Goal: Task Accomplishment & Management: Manage account settings

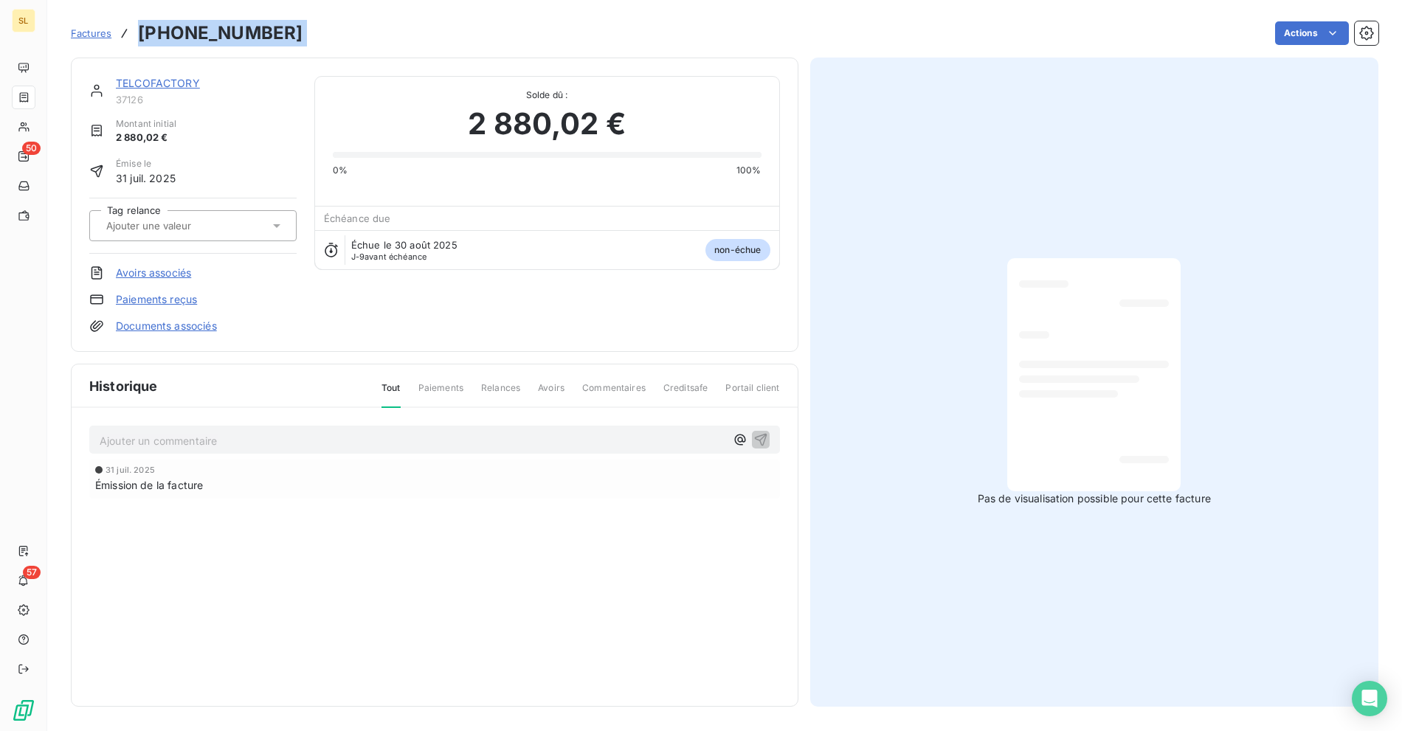
click at [103, 41] on div "Factures [PHONE_NUMBER]" at bounding box center [187, 33] width 232 height 27
click at [153, 84] on link "TELCOFACTORY" at bounding box center [158, 83] width 84 height 13
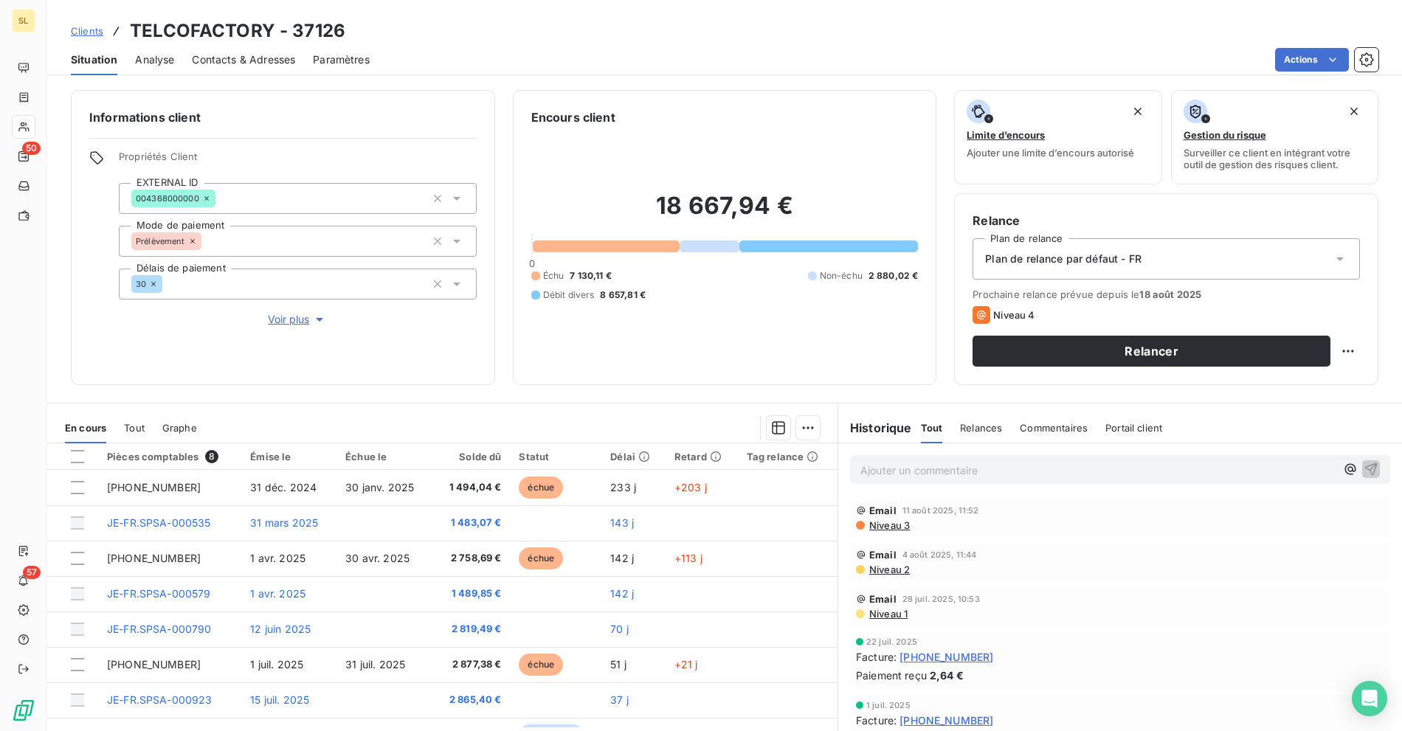
click at [495, 48] on div "Actions" at bounding box center [882, 60] width 991 height 24
click at [413, 41] on div "Clients TELCOFACTORY - 37126" at bounding box center [724, 31] width 1355 height 27
click at [93, 27] on span "Clients" at bounding box center [87, 31] width 32 height 12
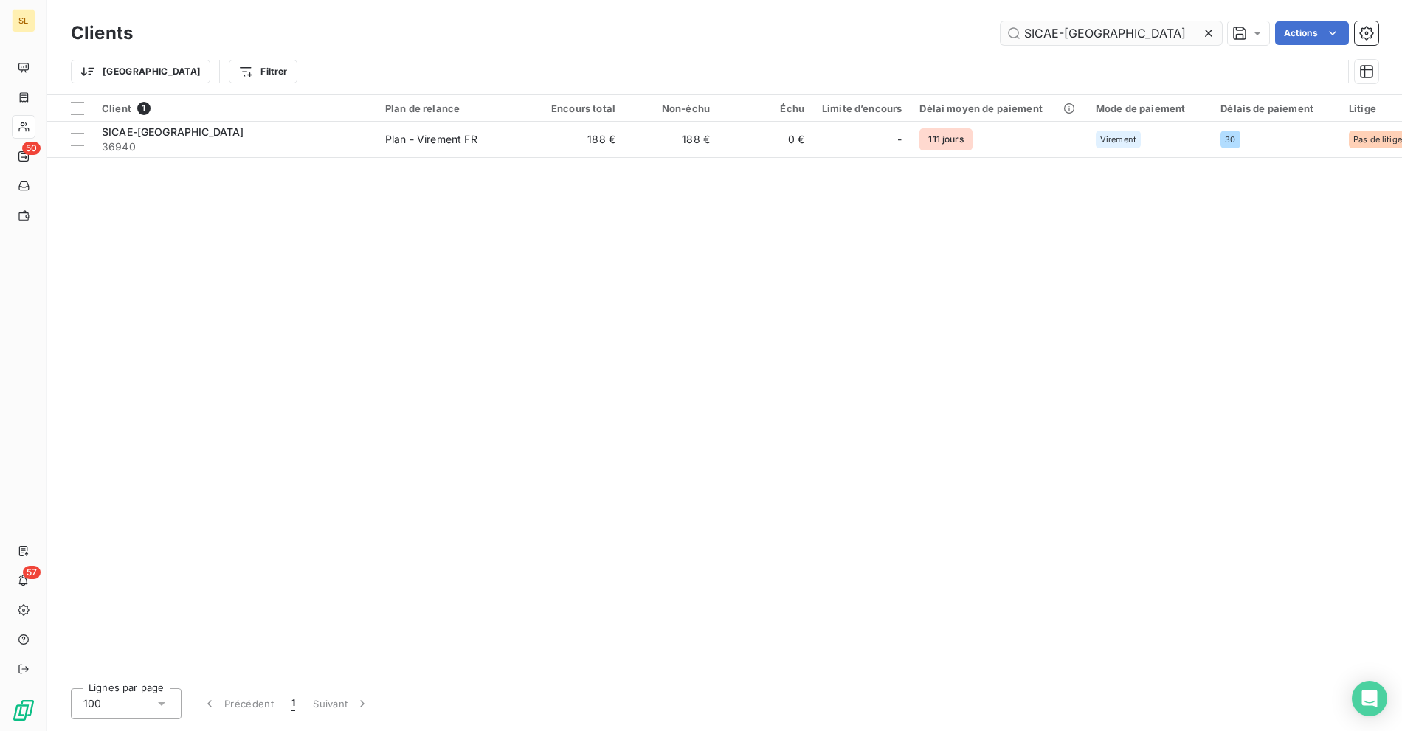
click at [1053, 24] on input "SICAE-[GEOGRAPHIC_DATA]" at bounding box center [1111, 33] width 221 height 24
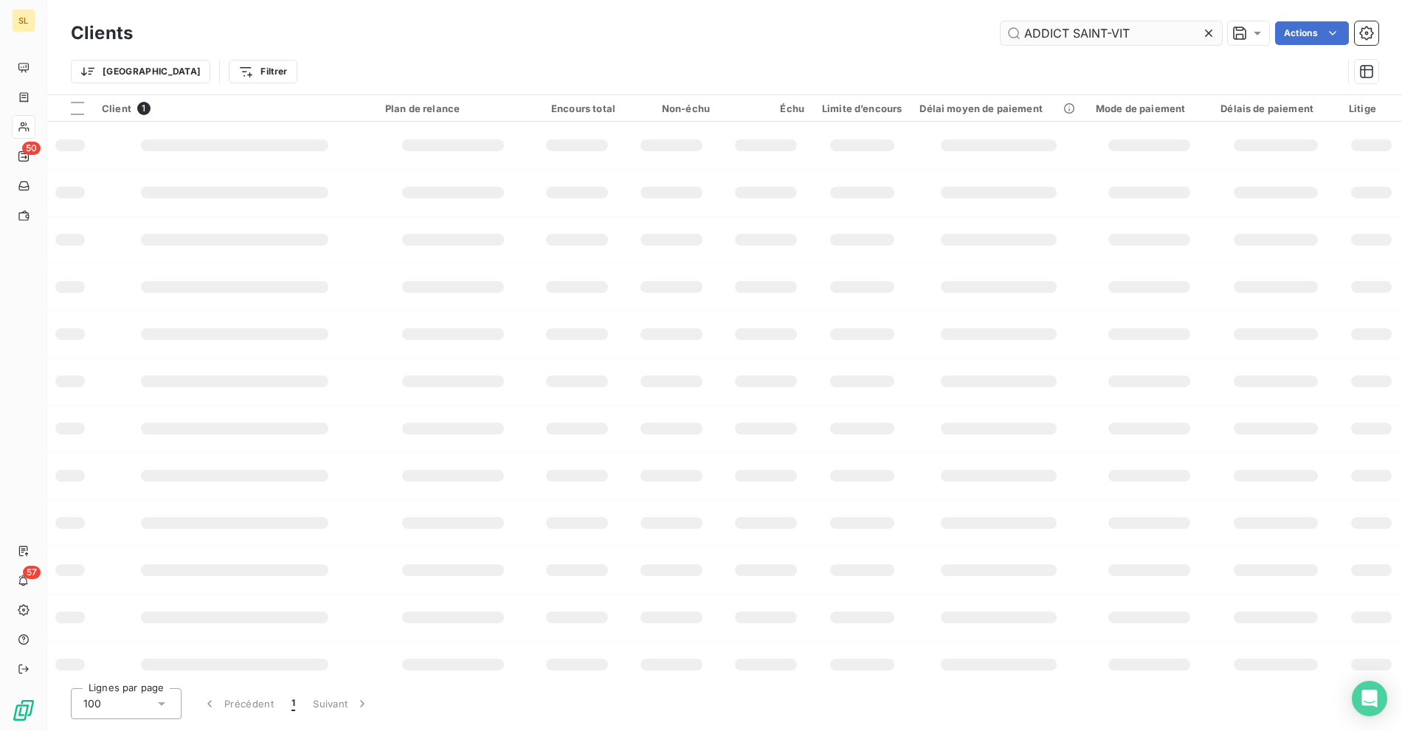
type input "ADDICT SAINT-VIT"
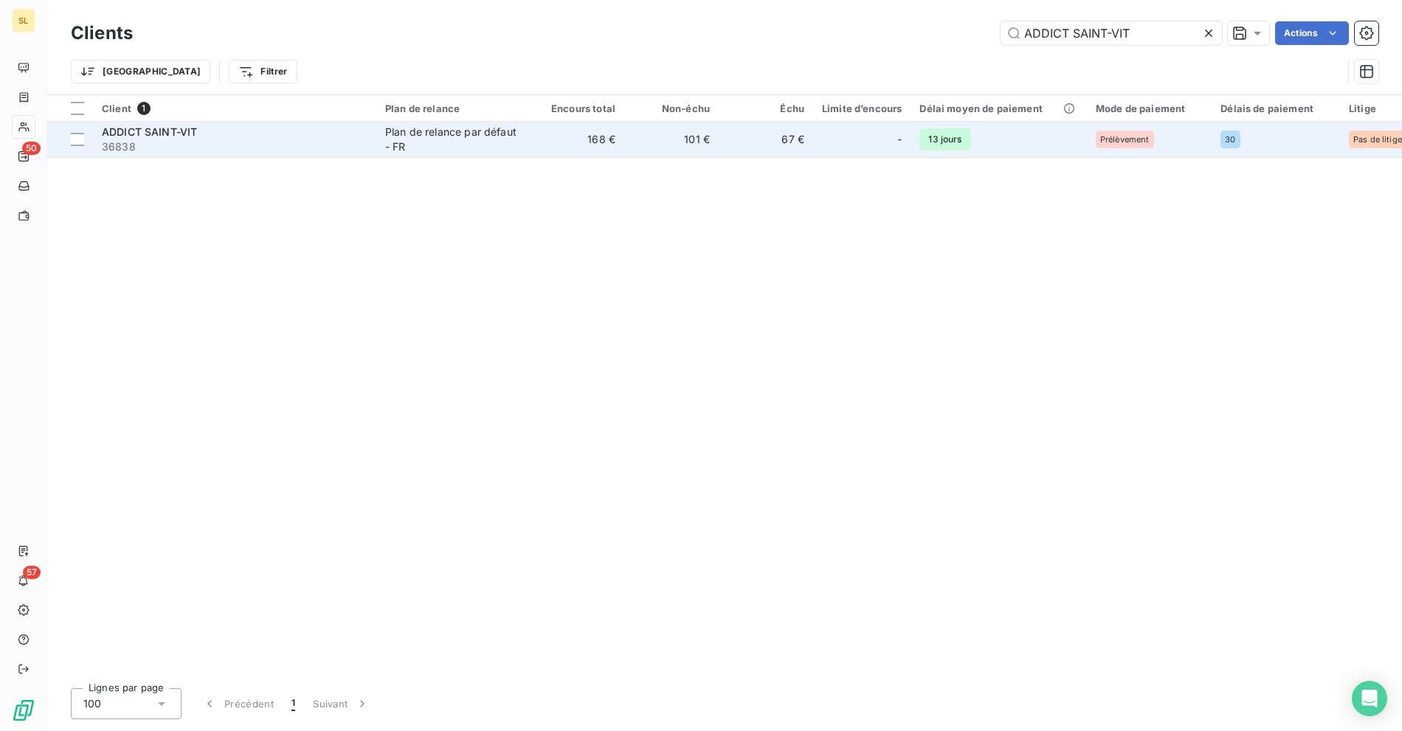
click at [309, 150] on span "36838" at bounding box center [235, 146] width 266 height 15
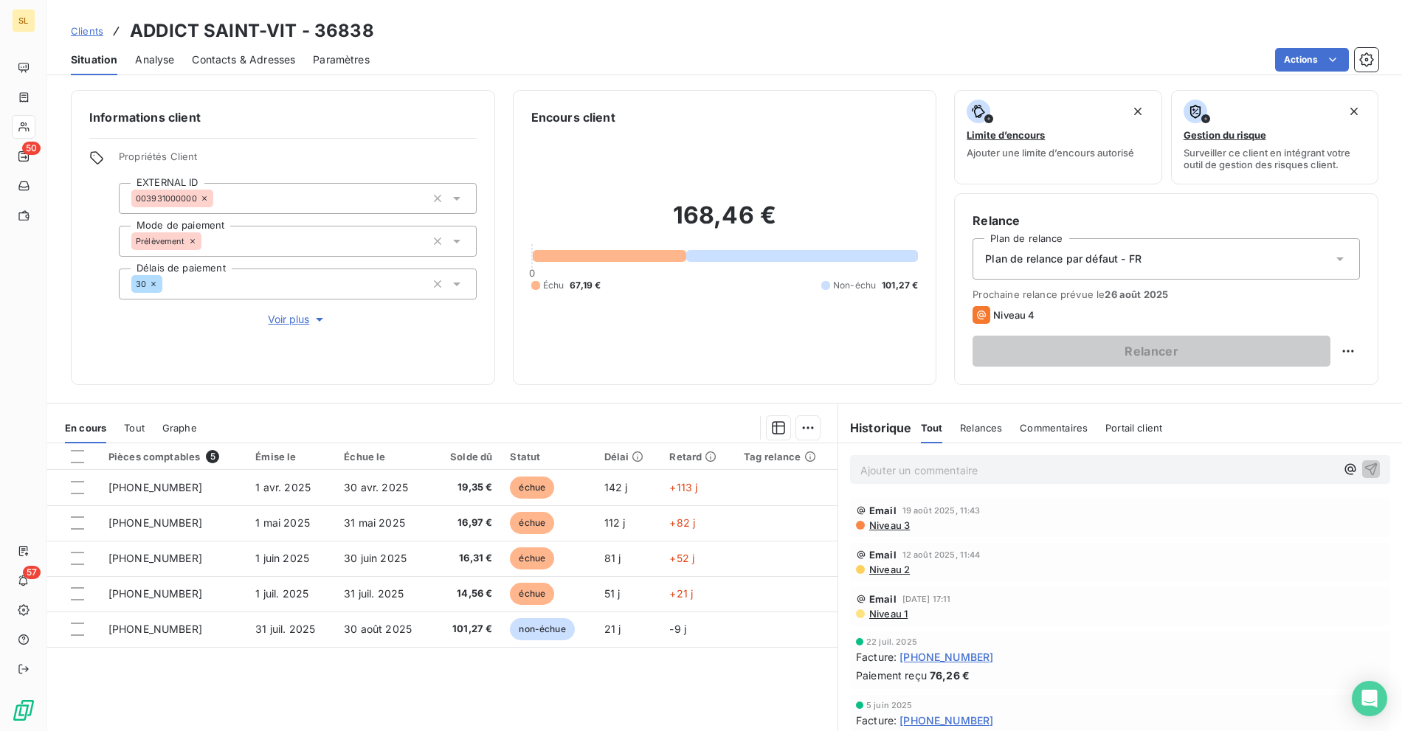
click at [740, 38] on div "Clients ADDICT SAINT-VIT - 36838" at bounding box center [724, 31] width 1355 height 27
drag, startPoint x: 661, startPoint y: 214, endPoint x: 804, endPoint y: 215, distance: 142.4
click at [804, 215] on h2 "168,46 €" at bounding box center [724, 223] width 387 height 44
copy h2 "168,46 €"
click at [156, 31] on h3 "ADDICT SAINT-VIT - 36838" at bounding box center [252, 31] width 244 height 27
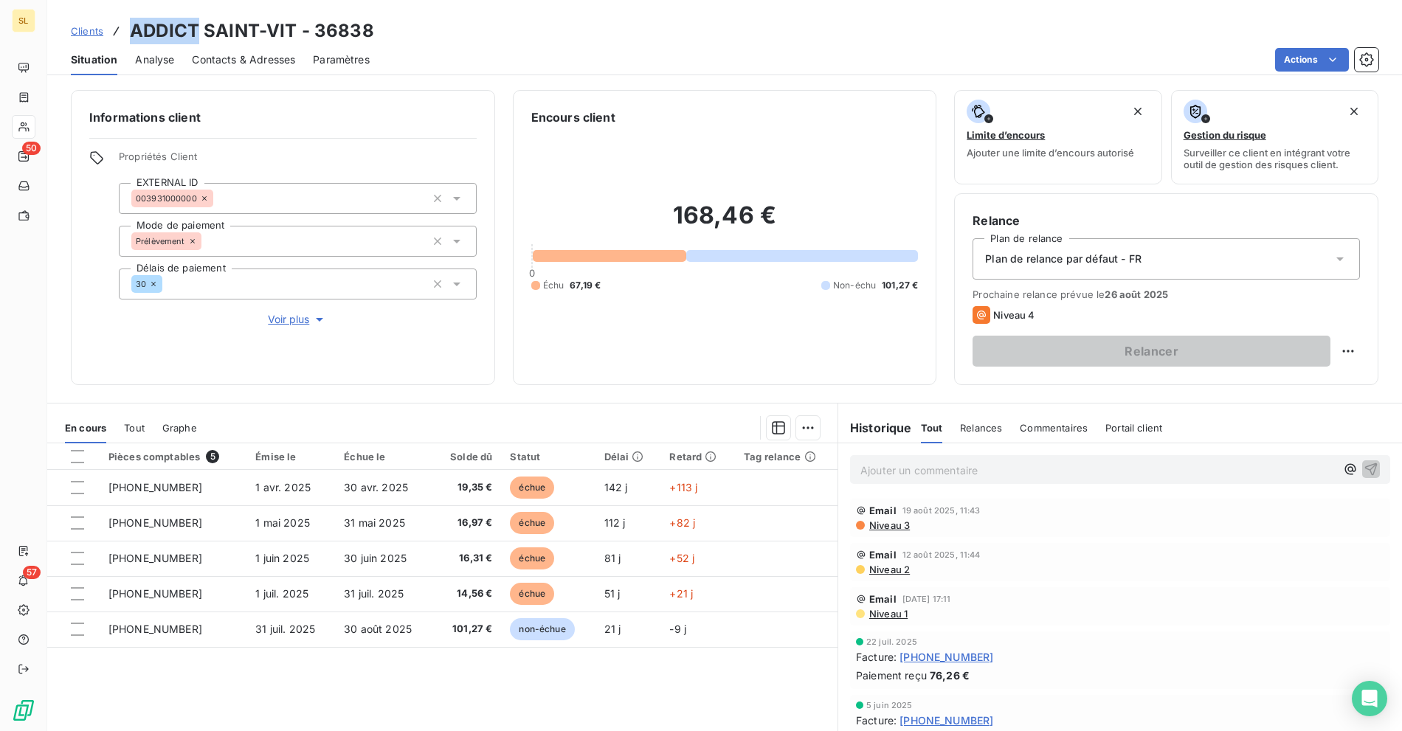
click at [156, 31] on h3 "ADDICT SAINT-VIT - 36838" at bounding box center [252, 31] width 244 height 27
click at [260, 30] on h3 "ADDICT SAINT-VIT - 36838" at bounding box center [252, 31] width 244 height 27
click at [279, 27] on h3 "ADDICT SAINT-VIT - 36838" at bounding box center [252, 31] width 244 height 27
copy h3 "ADDICT SAINT-VIT"
click at [89, 30] on span "Clients" at bounding box center [87, 31] width 32 height 12
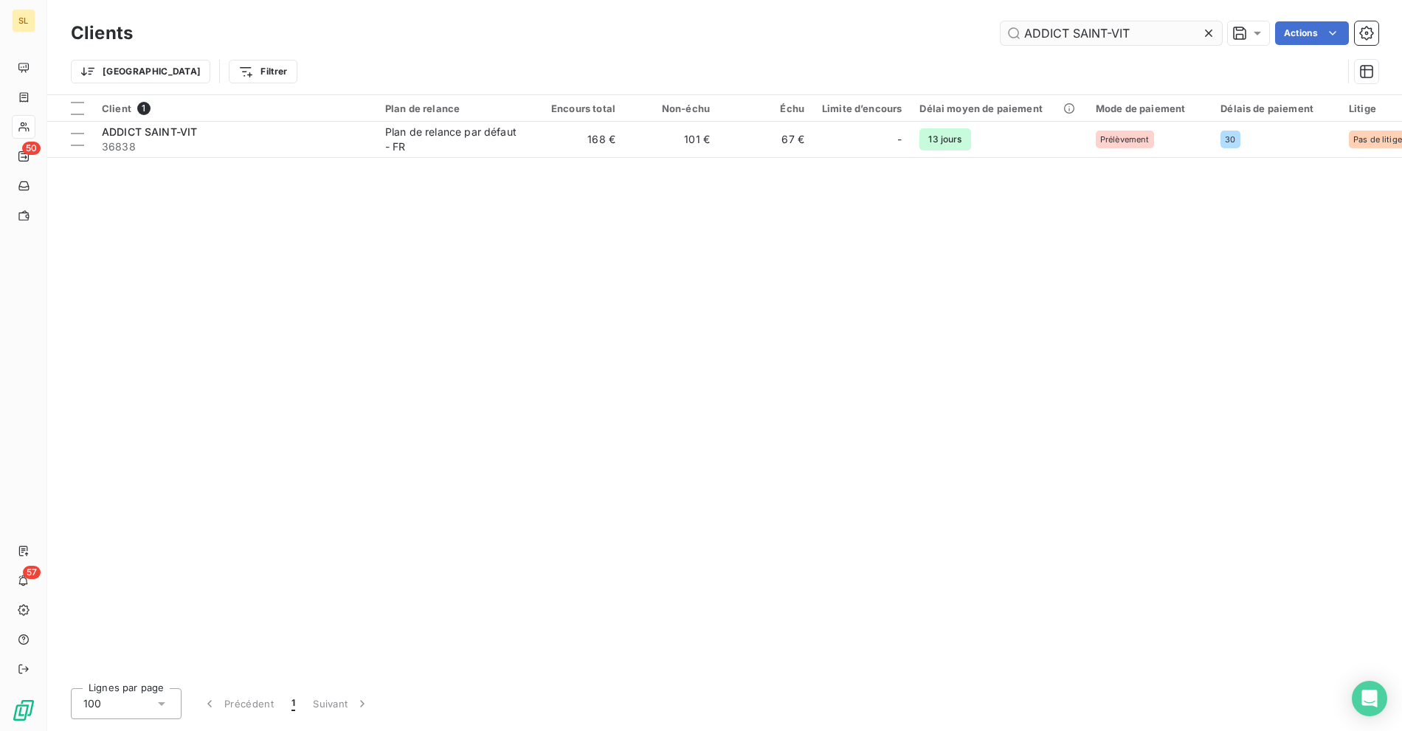
click at [1062, 36] on input "ADDICT SAINT-VIT" at bounding box center [1111, 33] width 221 height 24
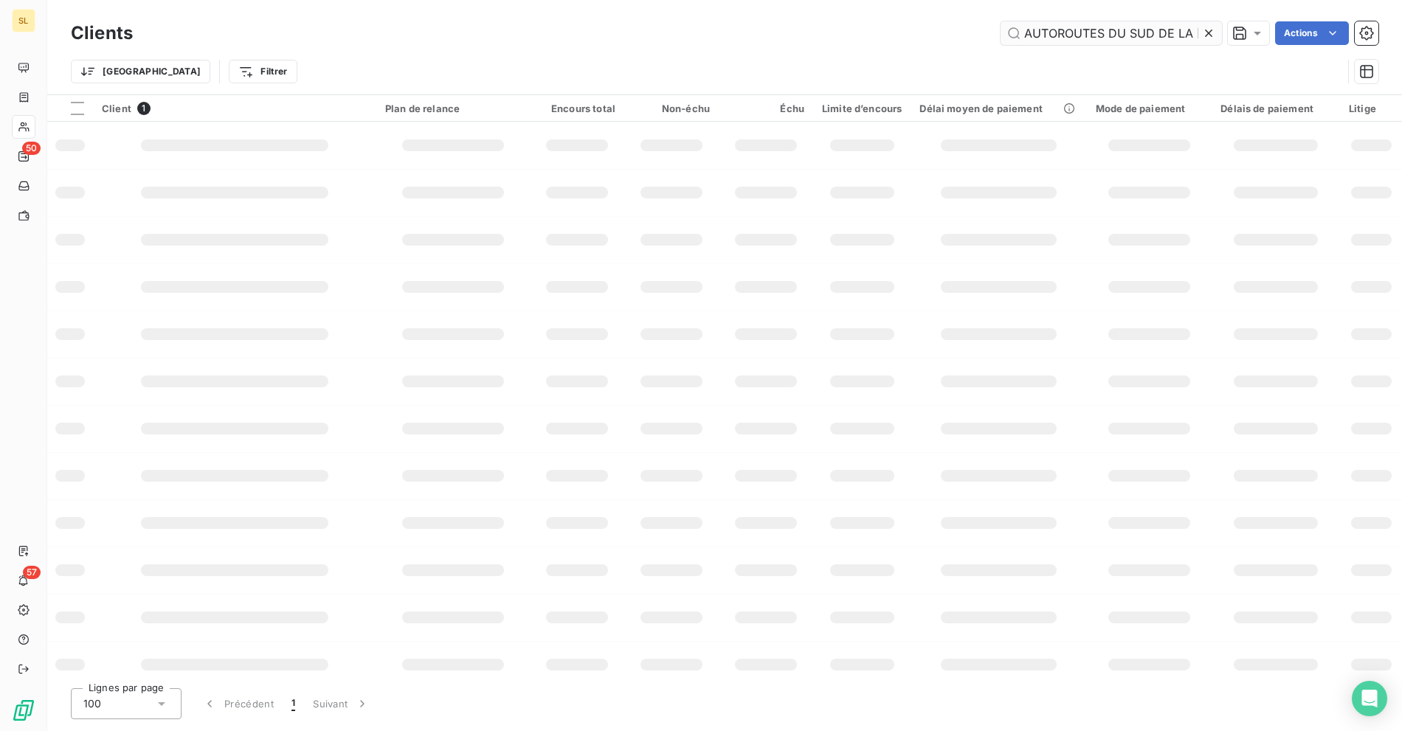
scroll to position [0, 77]
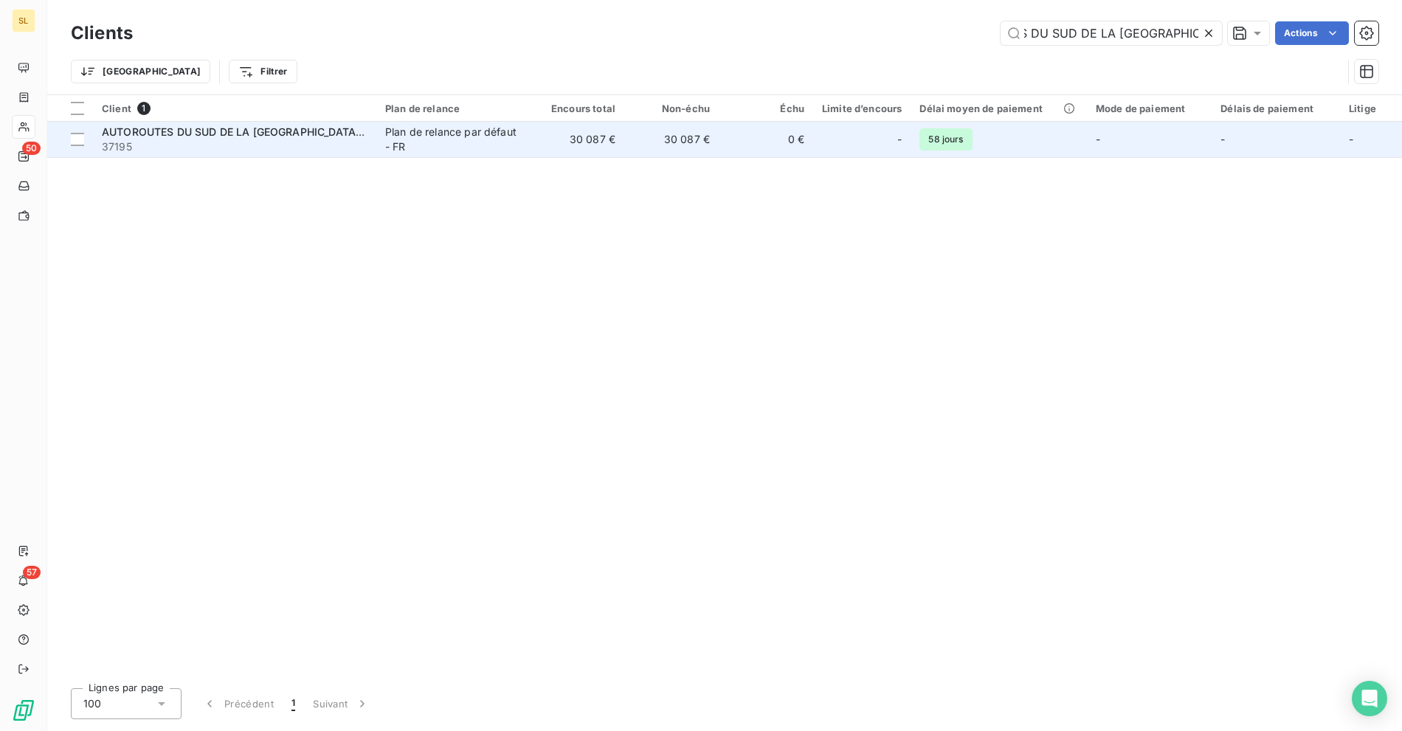
type input "AUTOROUTES DU SUD DE LA [GEOGRAPHIC_DATA] - ASF"
click at [451, 143] on div "Plan de relance par défaut - FR" at bounding box center [453, 140] width 136 height 30
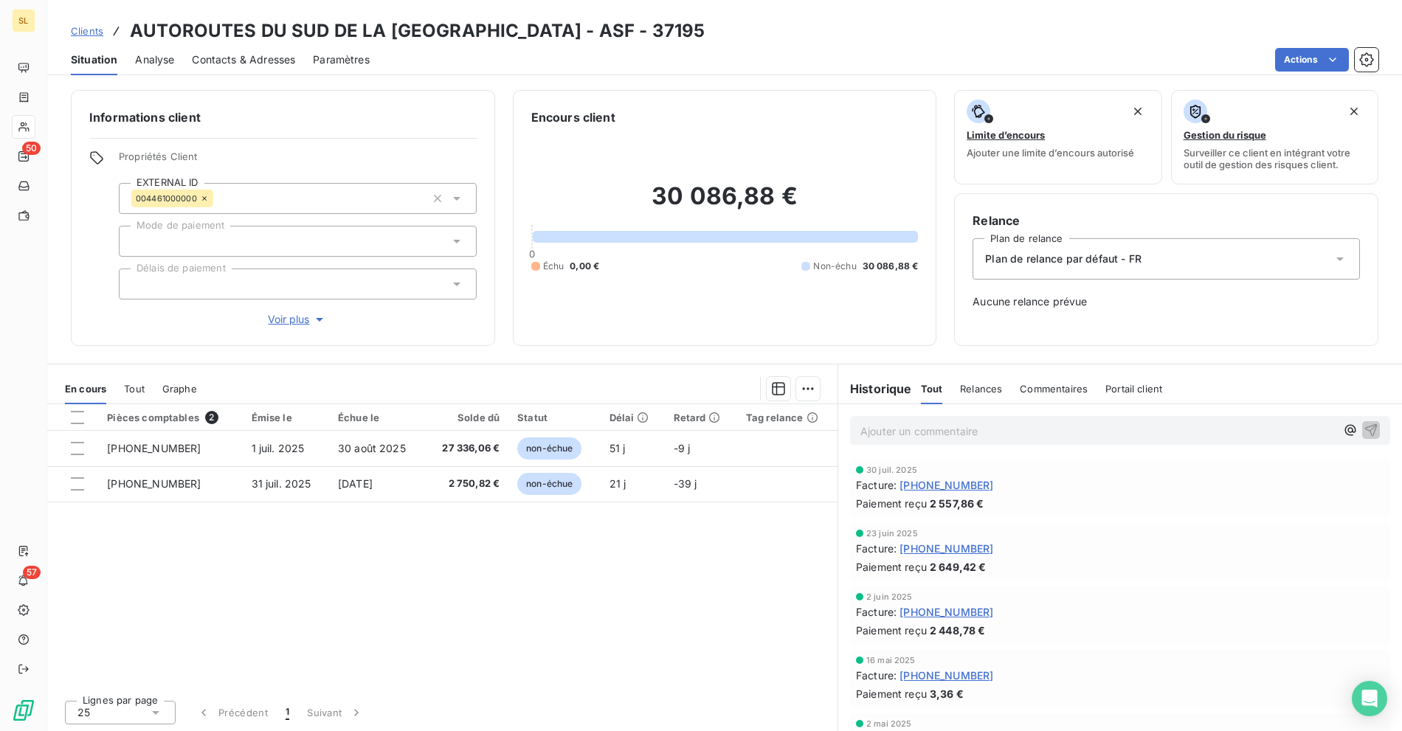
click at [179, 32] on h3 "AUTOROUTES DU SUD DE LA [GEOGRAPHIC_DATA] - ASF - 37195" at bounding box center [417, 31] width 575 height 27
click at [373, 24] on h3 "AUTOROUTES DU SUD DE LA [GEOGRAPHIC_DATA] - ASF - 37195" at bounding box center [417, 31] width 575 height 27
drag, startPoint x: 446, startPoint y: 22, endPoint x: 443, endPoint y: 35, distance: 13.6
click at [446, 22] on h3 "AUTOROUTES DU SUD DE LA [GEOGRAPHIC_DATA] - ASF - 37195" at bounding box center [417, 31] width 575 height 27
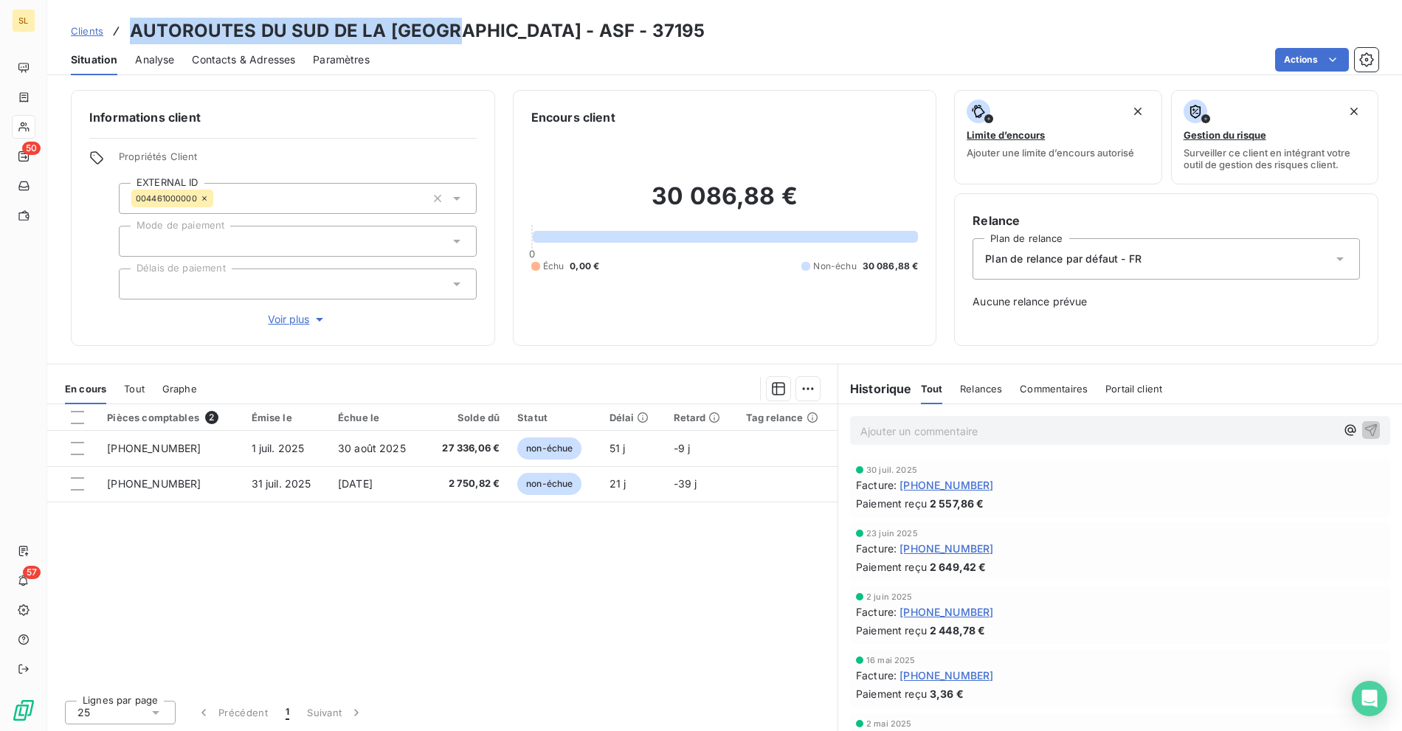
copy h3 "AUTOROUTES DU SUD DE LA [GEOGRAPHIC_DATA]"
click at [674, 32] on div "Clients AUTOROUTES DU SUD DE LA [GEOGRAPHIC_DATA] - ASF - 37195" at bounding box center [724, 31] width 1355 height 27
click at [641, 45] on div "Situation Analyse Contacts & Adresses Paramètres Actions" at bounding box center [724, 59] width 1355 height 31
click at [348, 46] on div "Paramètres" at bounding box center [341, 59] width 57 height 31
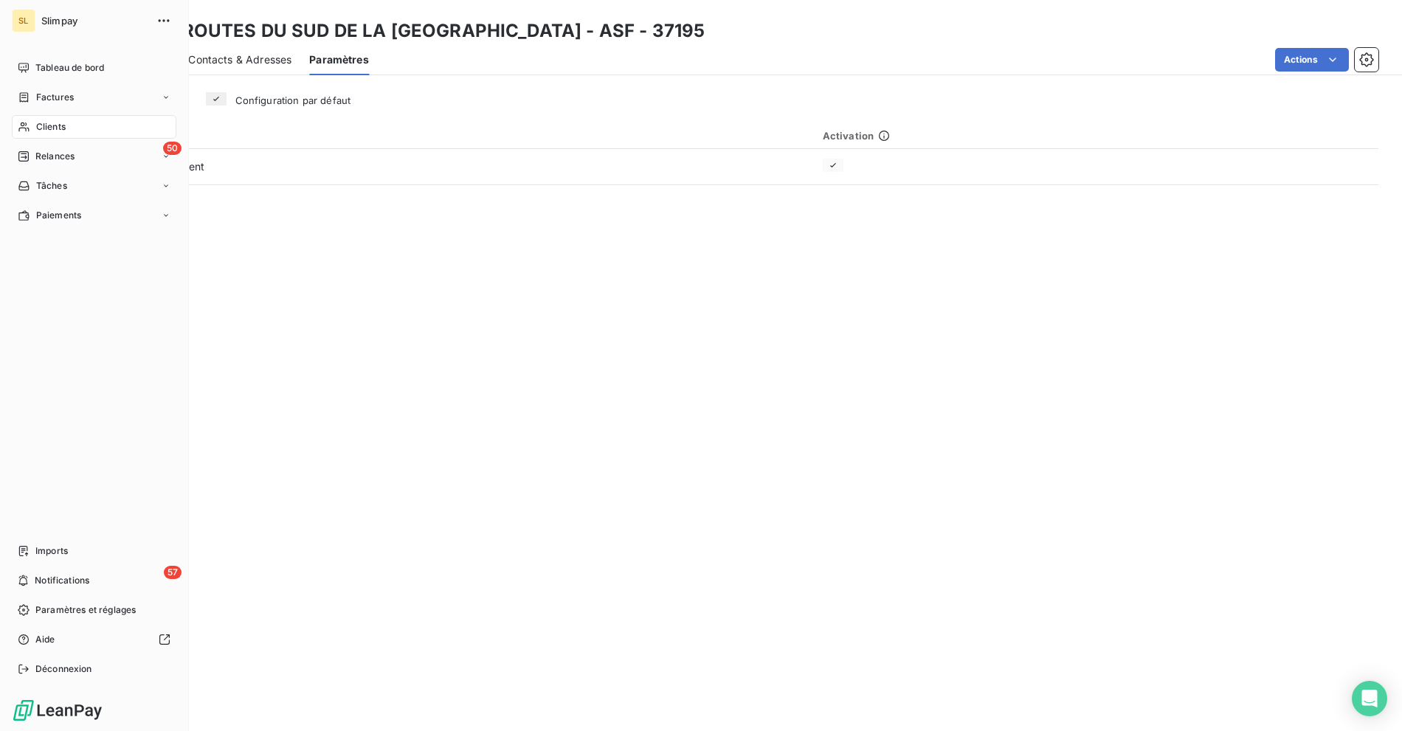
click at [232, 35] on h3 "AUTOROUTES DU SUD DE LA [GEOGRAPHIC_DATA] - ASF - 37195" at bounding box center [417, 31] width 575 height 27
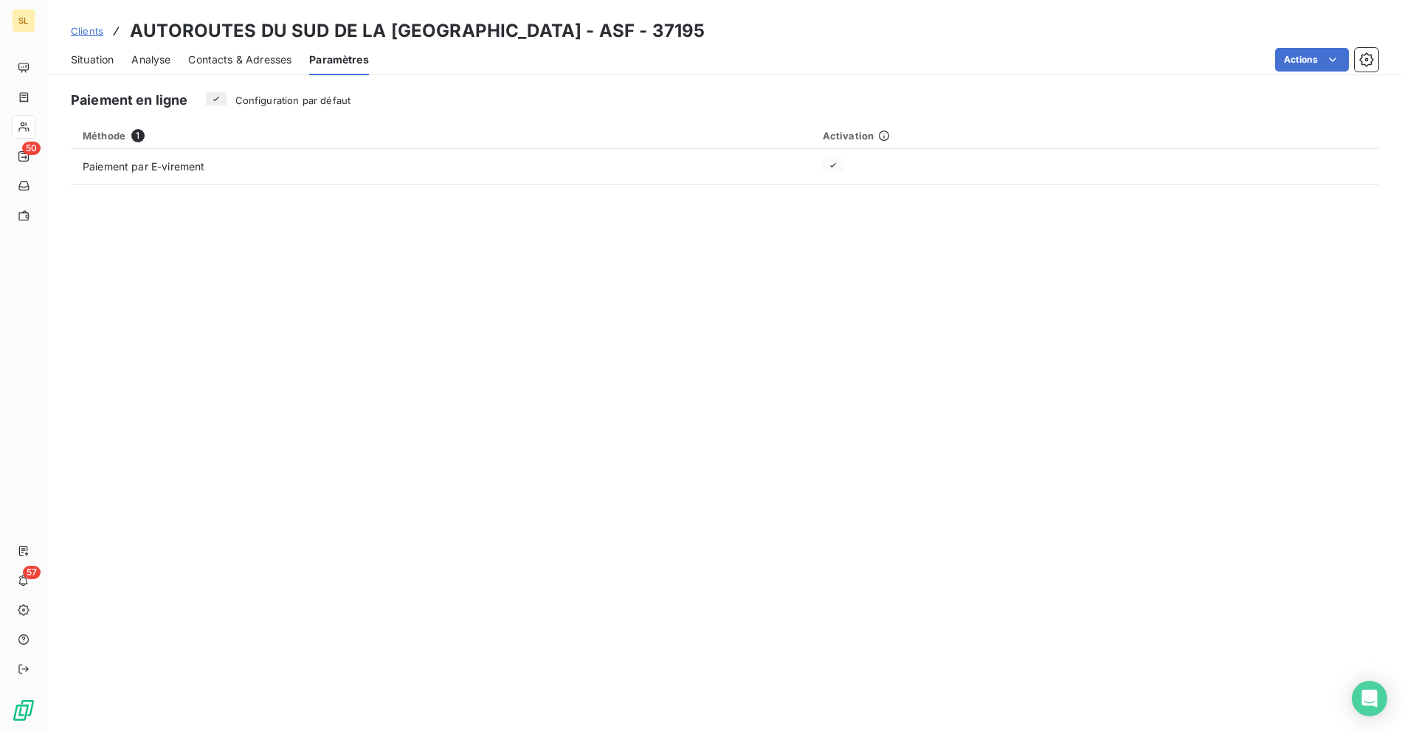
click at [96, 35] on span "Clients" at bounding box center [87, 31] width 32 height 12
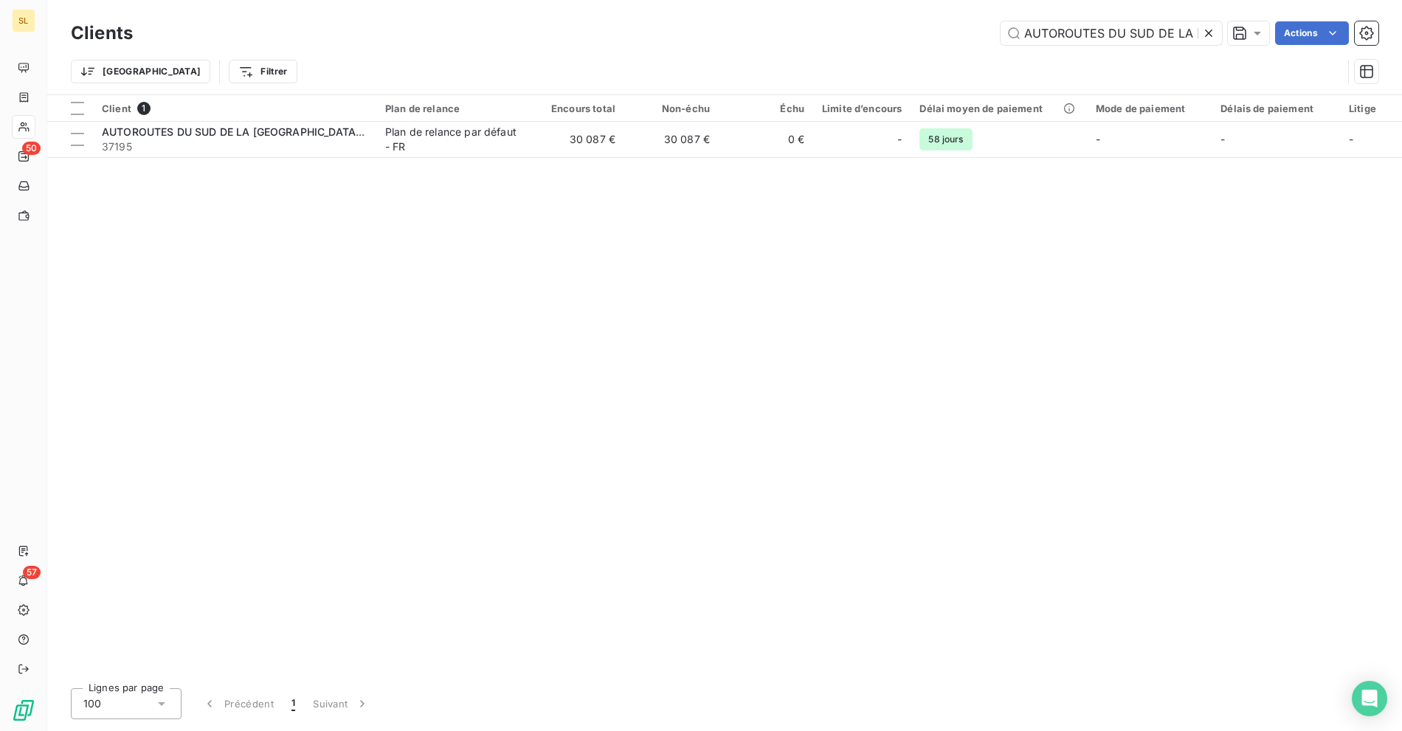
scroll to position [0, 77]
click at [1149, 37] on input "AUTOROUTES DU SUD DE LA [GEOGRAPHIC_DATA] - ASF" at bounding box center [1111, 33] width 221 height 24
click at [1090, 30] on input "AUTOROUTES DU SUD DE LA [GEOGRAPHIC_DATA] - ASF" at bounding box center [1111, 33] width 221 height 24
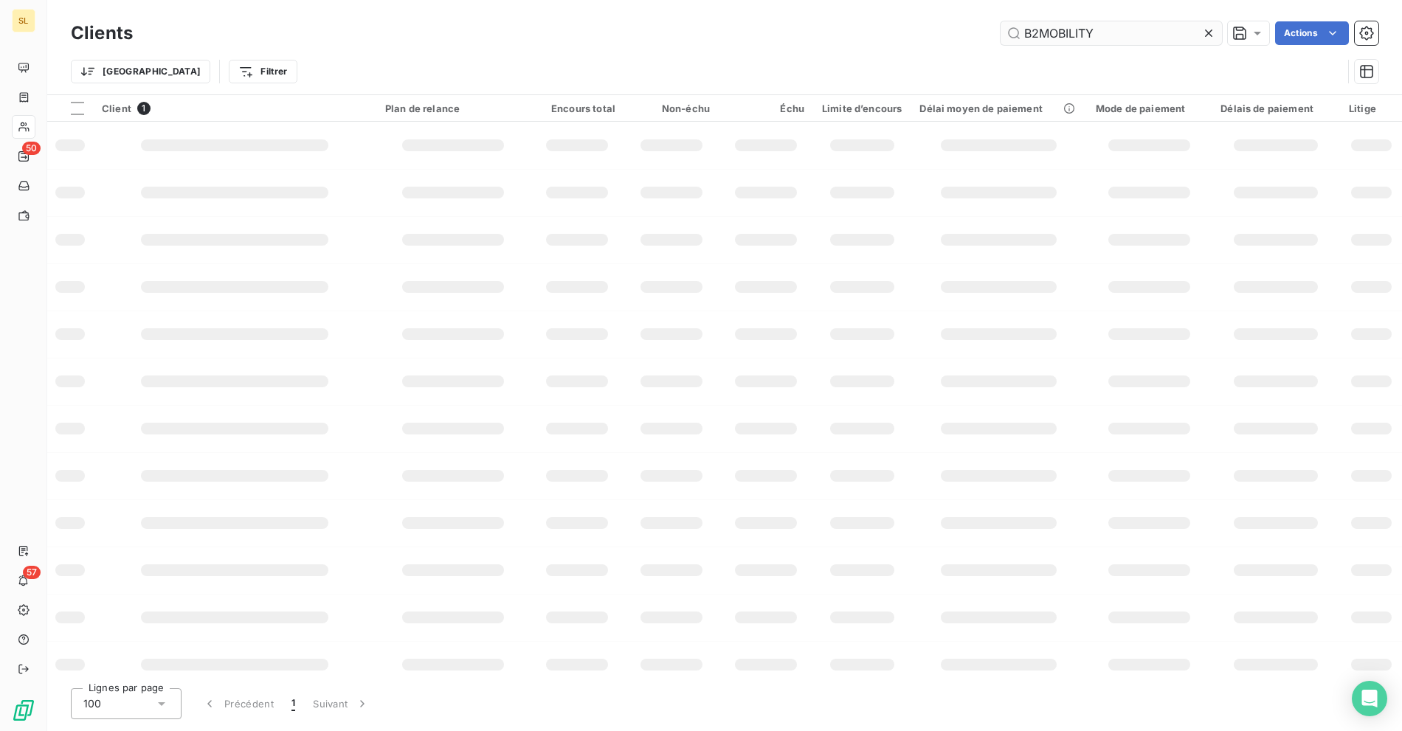
scroll to position [0, 0]
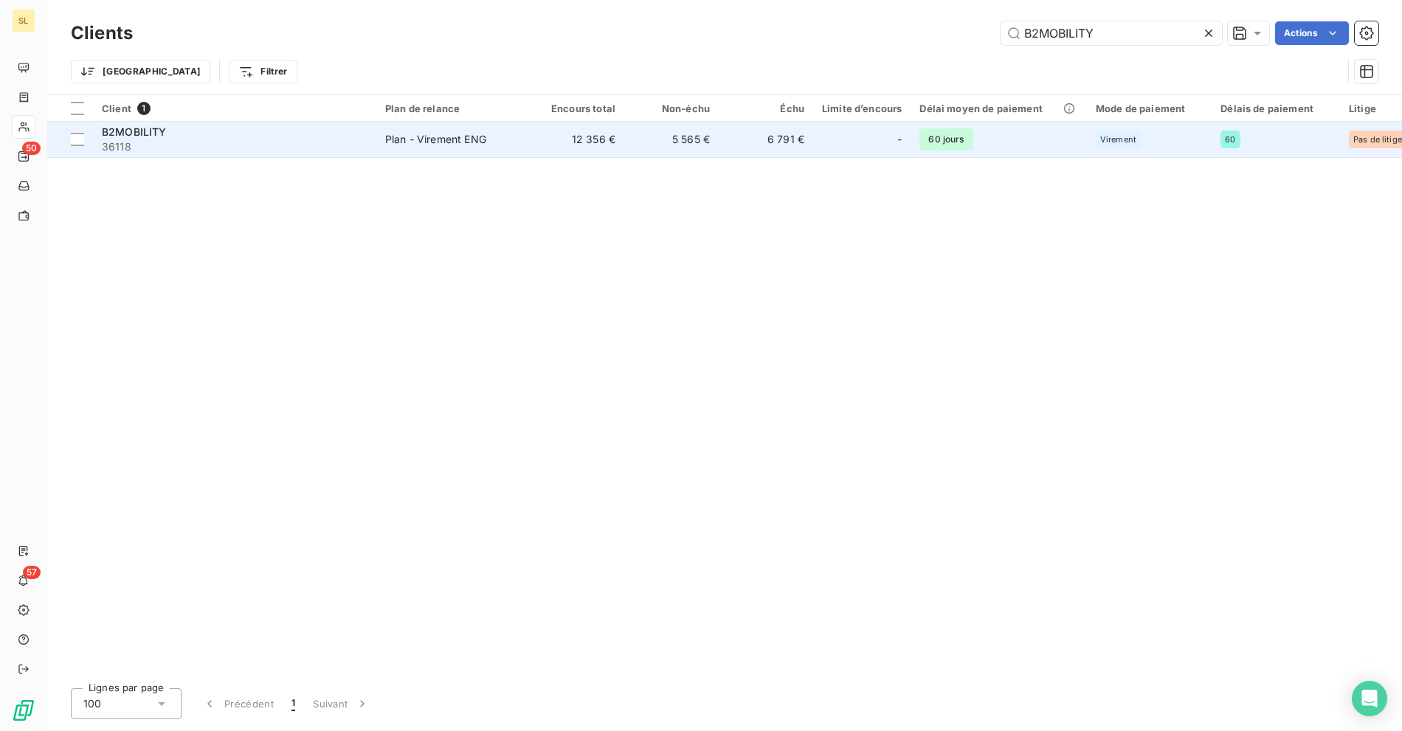
type input "B2MOBILITY"
click at [342, 145] on span "36118" at bounding box center [235, 146] width 266 height 15
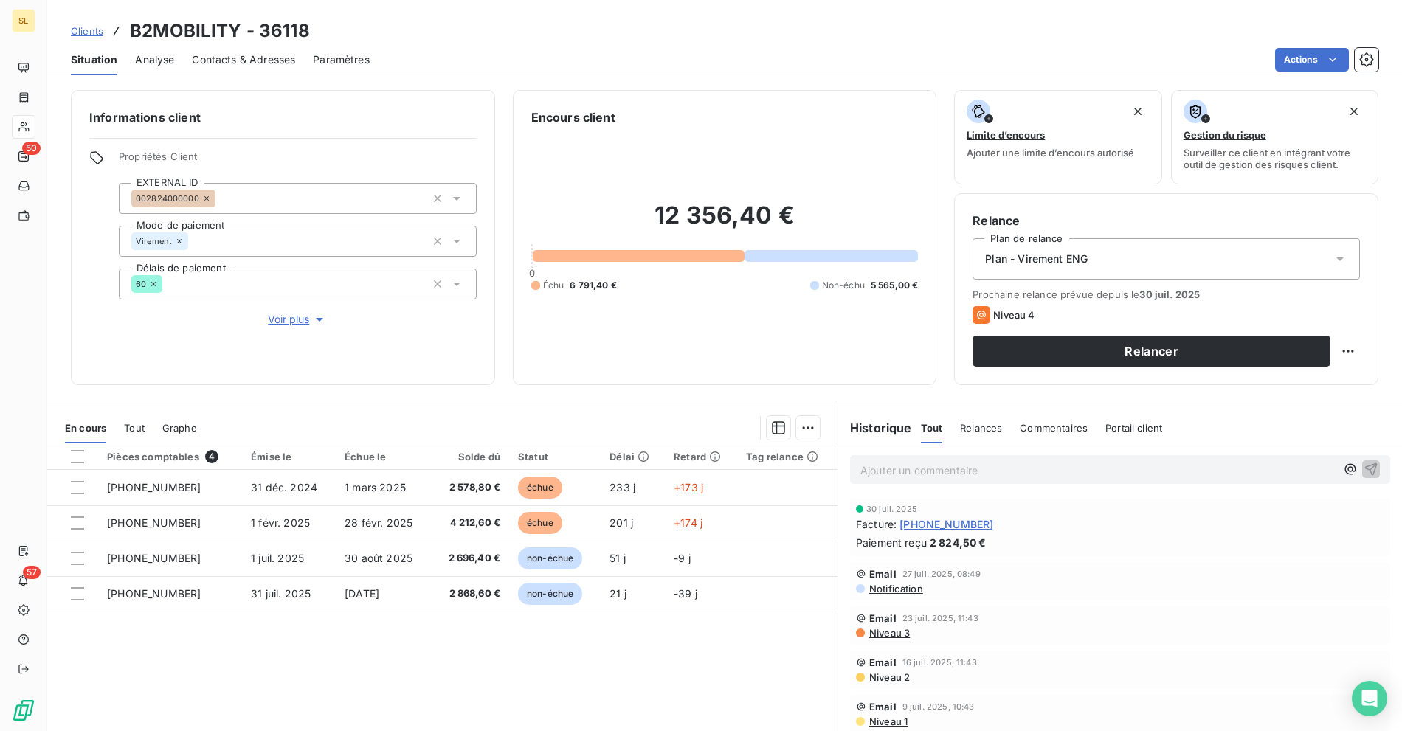
click at [416, 631] on div "Pièces comptables 4 Émise le Échue le Solde dû Statut Délai Retard Tag relance …" at bounding box center [442, 585] width 790 height 284
click at [521, 59] on div "Actions" at bounding box center [882, 60] width 991 height 24
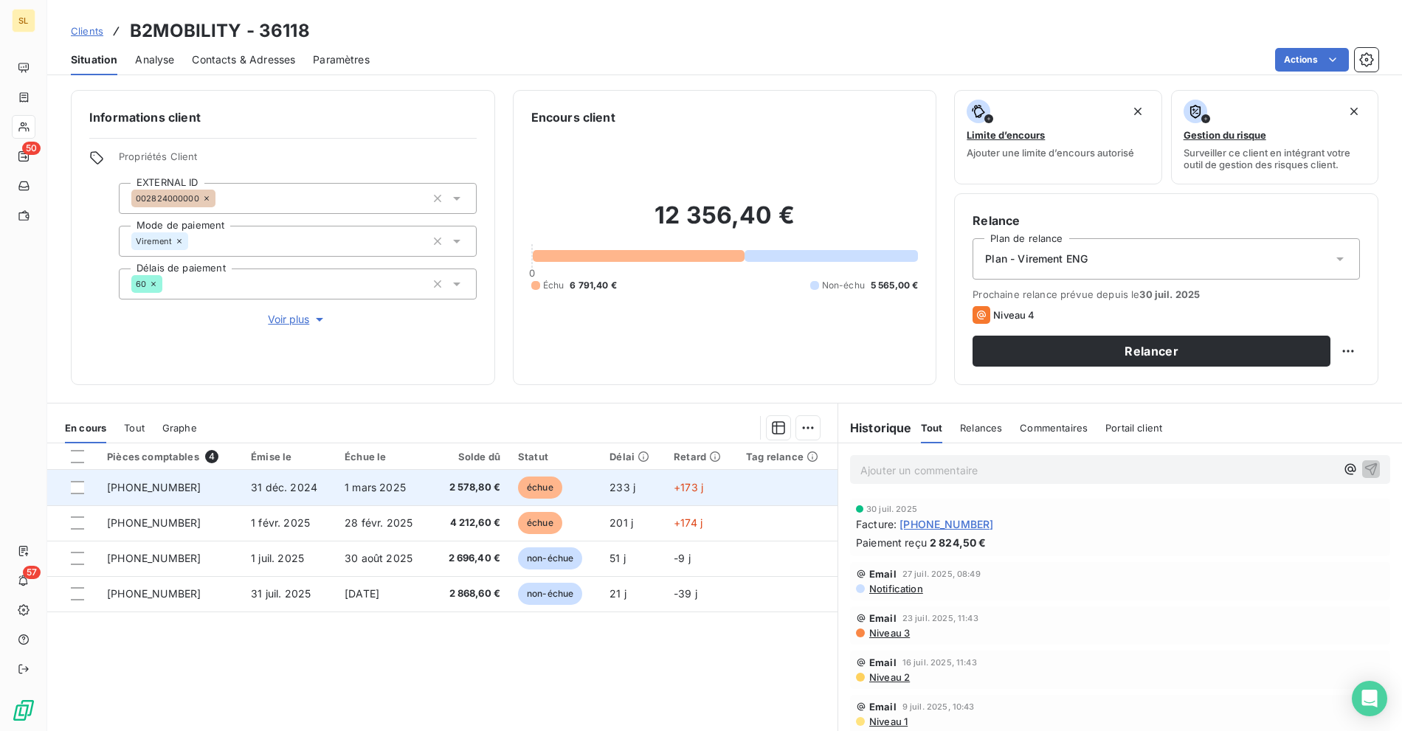
click at [624, 502] on td "233 j" at bounding box center [633, 487] width 64 height 35
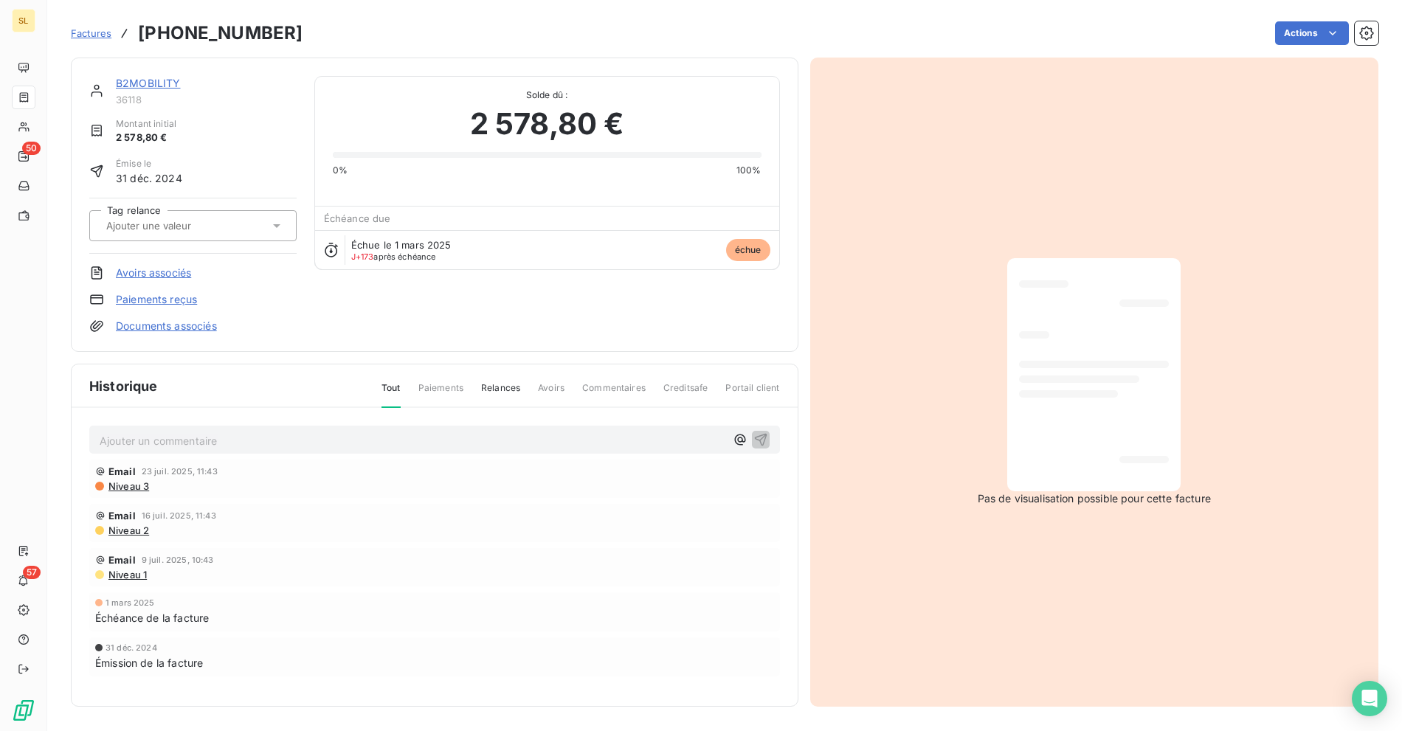
click at [82, 32] on span "Factures" at bounding box center [91, 33] width 41 height 12
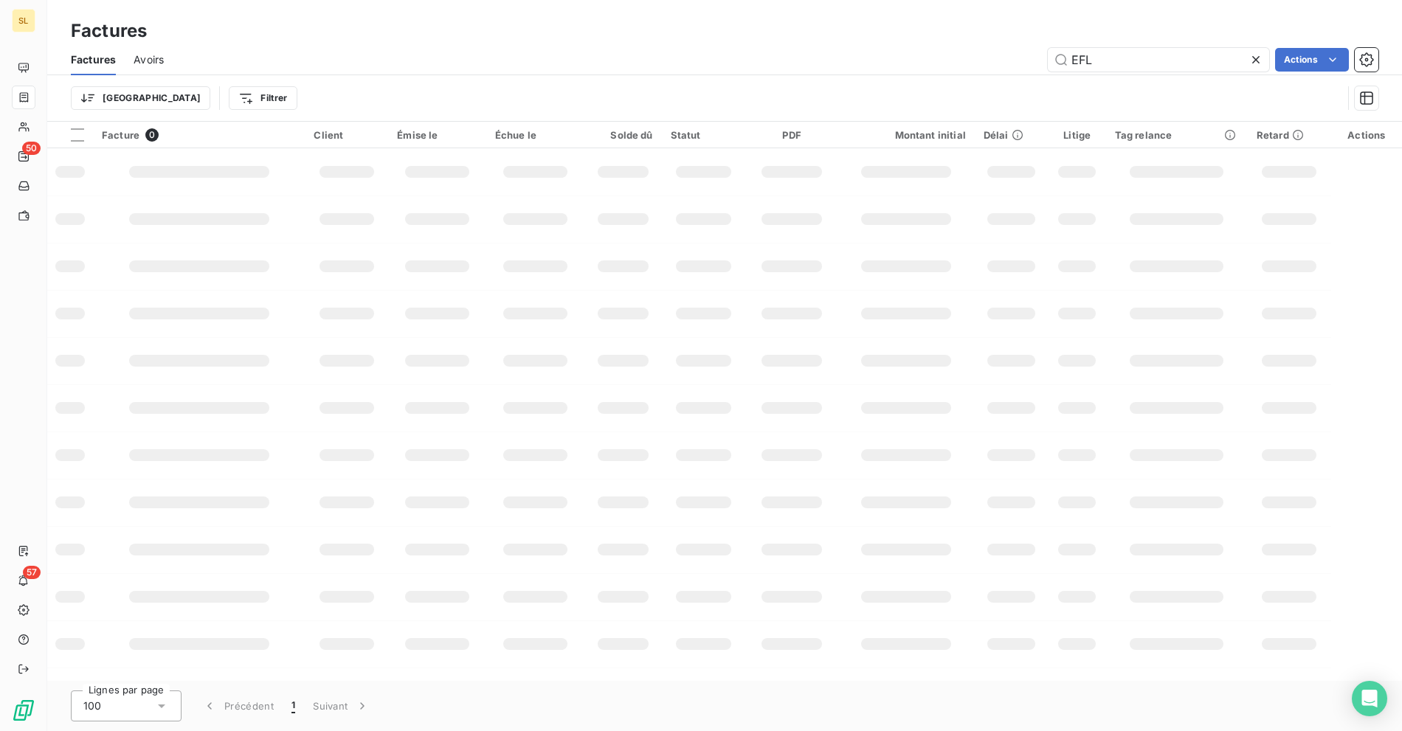
click at [328, 43] on div "Factures" at bounding box center [724, 31] width 1355 height 27
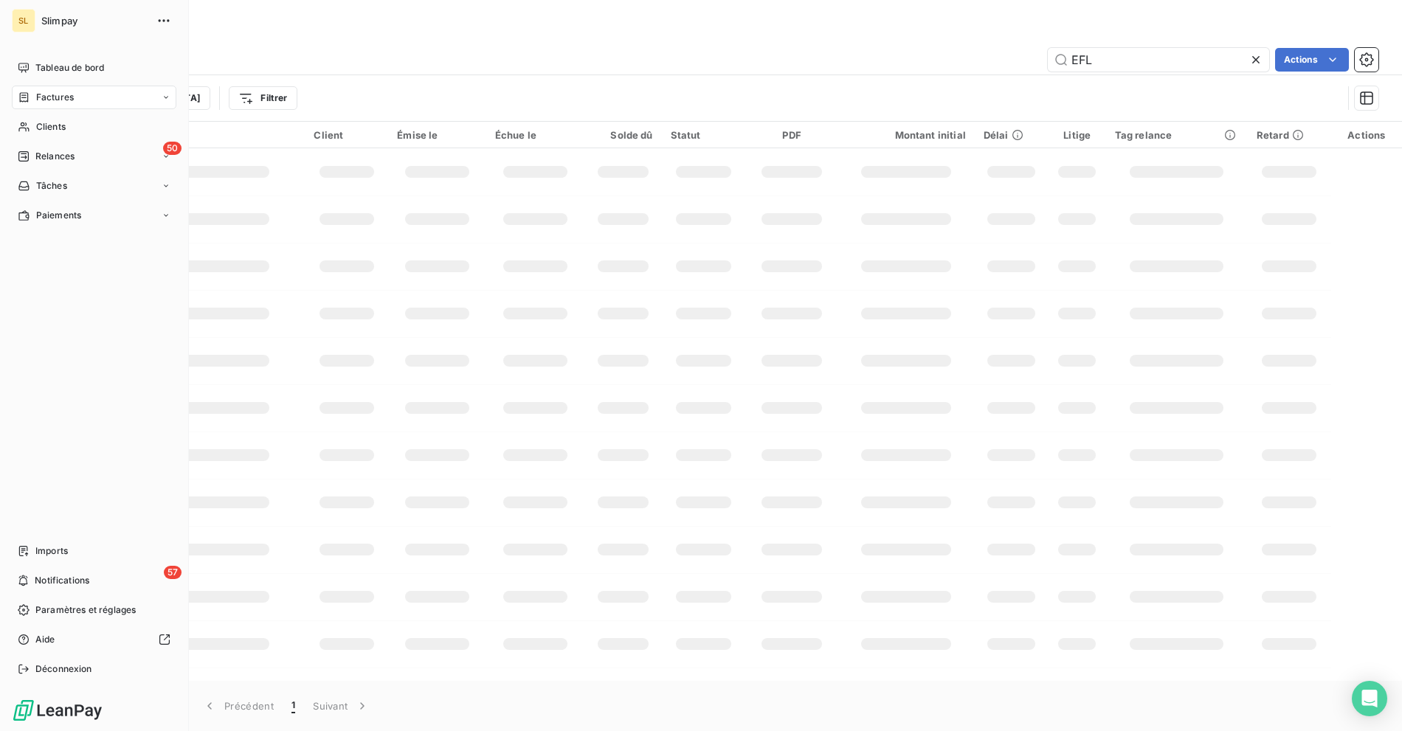
click at [52, 131] on span "Clients" at bounding box center [51, 126] width 30 height 13
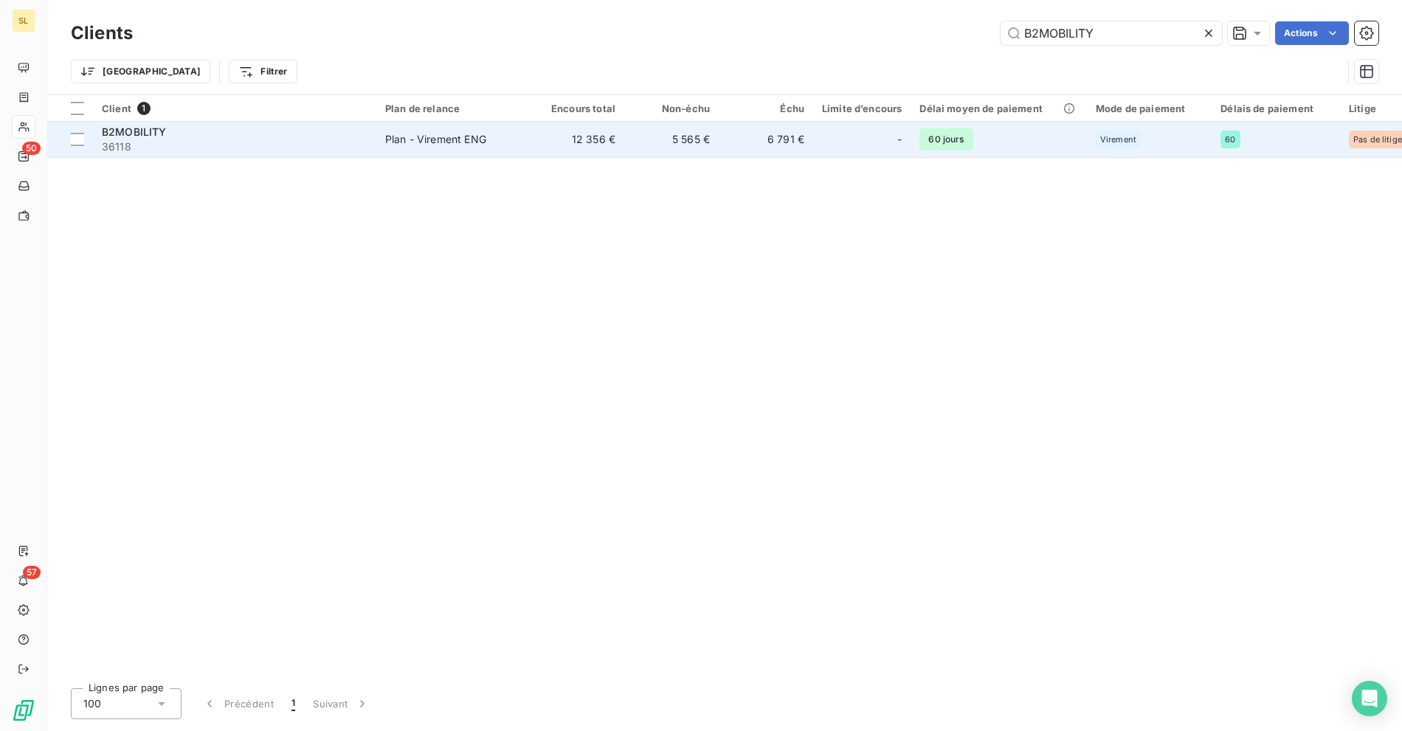
click at [170, 140] on span "36118" at bounding box center [235, 146] width 266 height 15
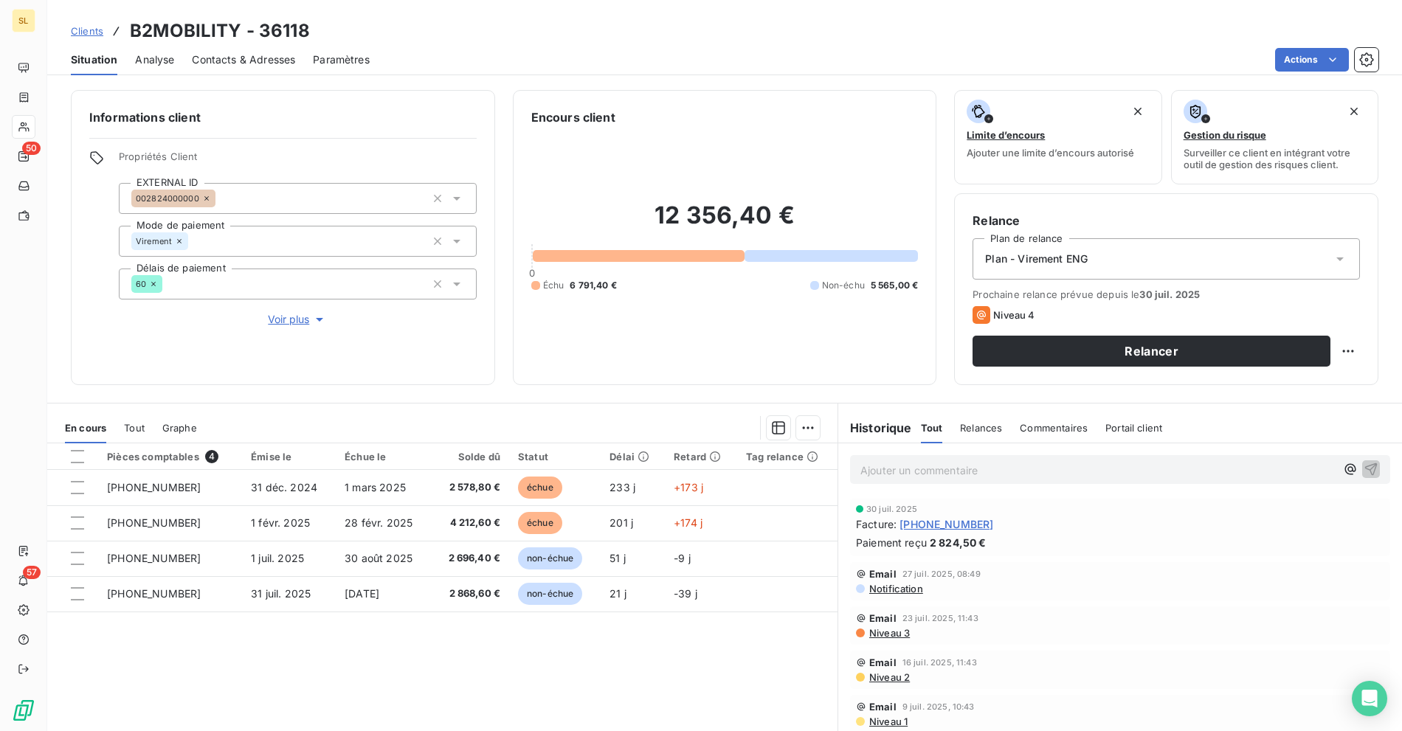
click at [548, 651] on div "Pièces comptables 4 Émise le Échue le Solde dû Statut Délai Retard Tag relance …" at bounding box center [442, 585] width 790 height 284
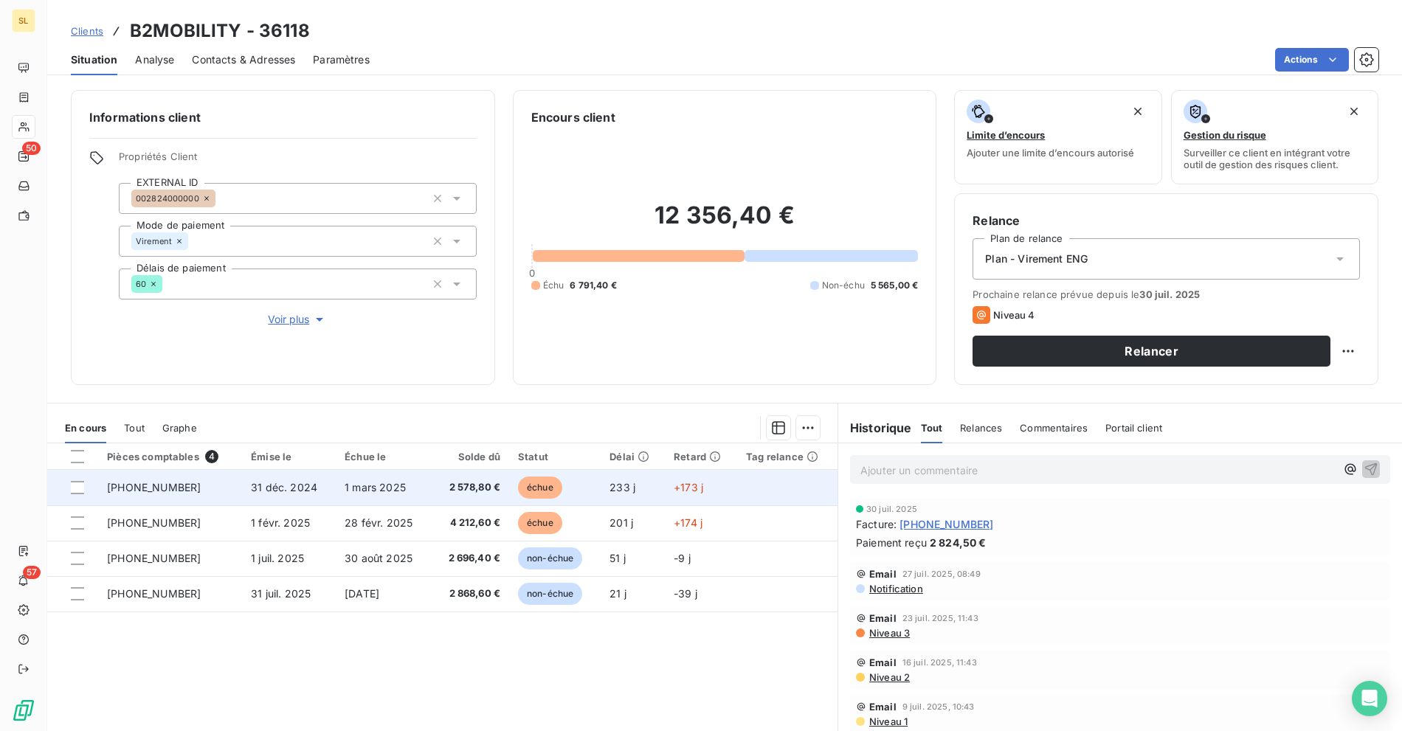
click at [620, 487] on span "233 j" at bounding box center [622, 487] width 26 height 13
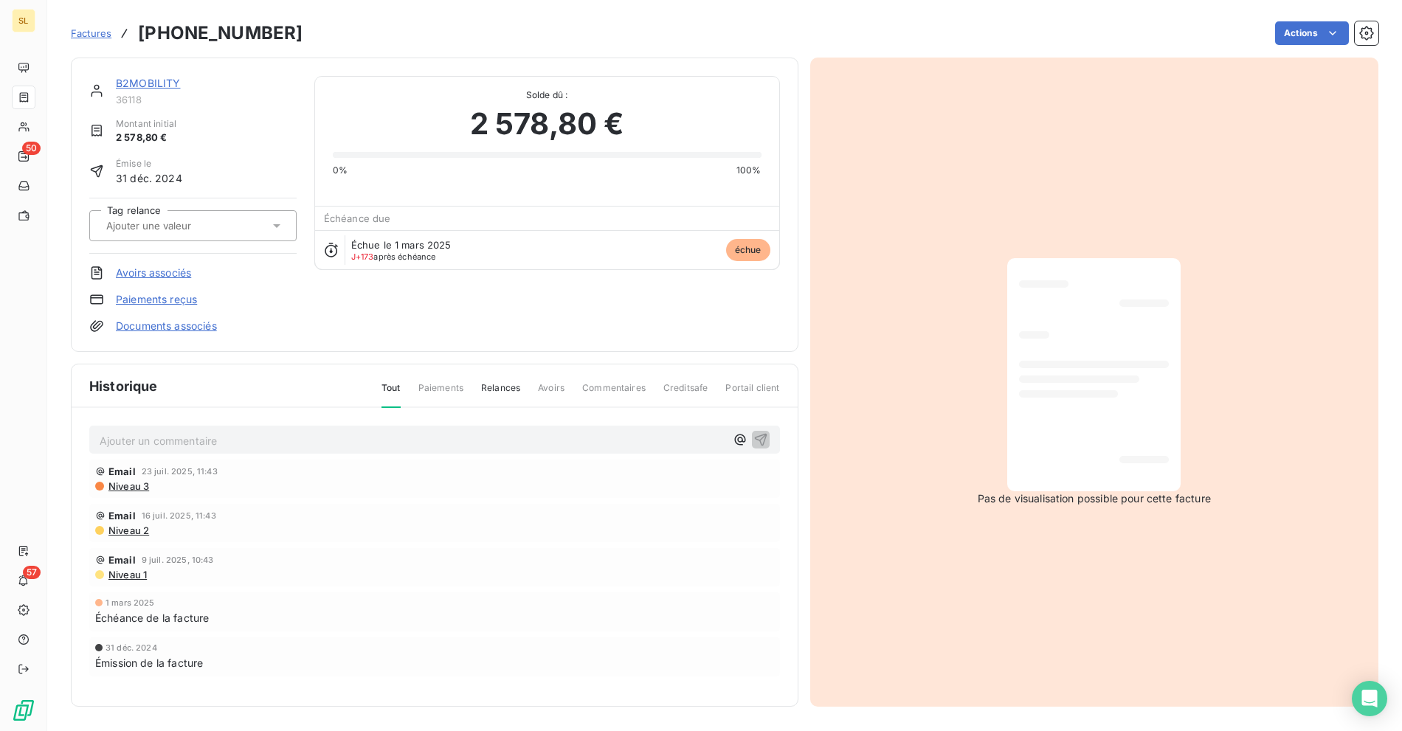
click at [1318, 39] on html "SL 50 57 Factures [PHONE_NUMBER] Actions B2MOBILITY 36118 Montant initial 2 578…" at bounding box center [701, 365] width 1402 height 731
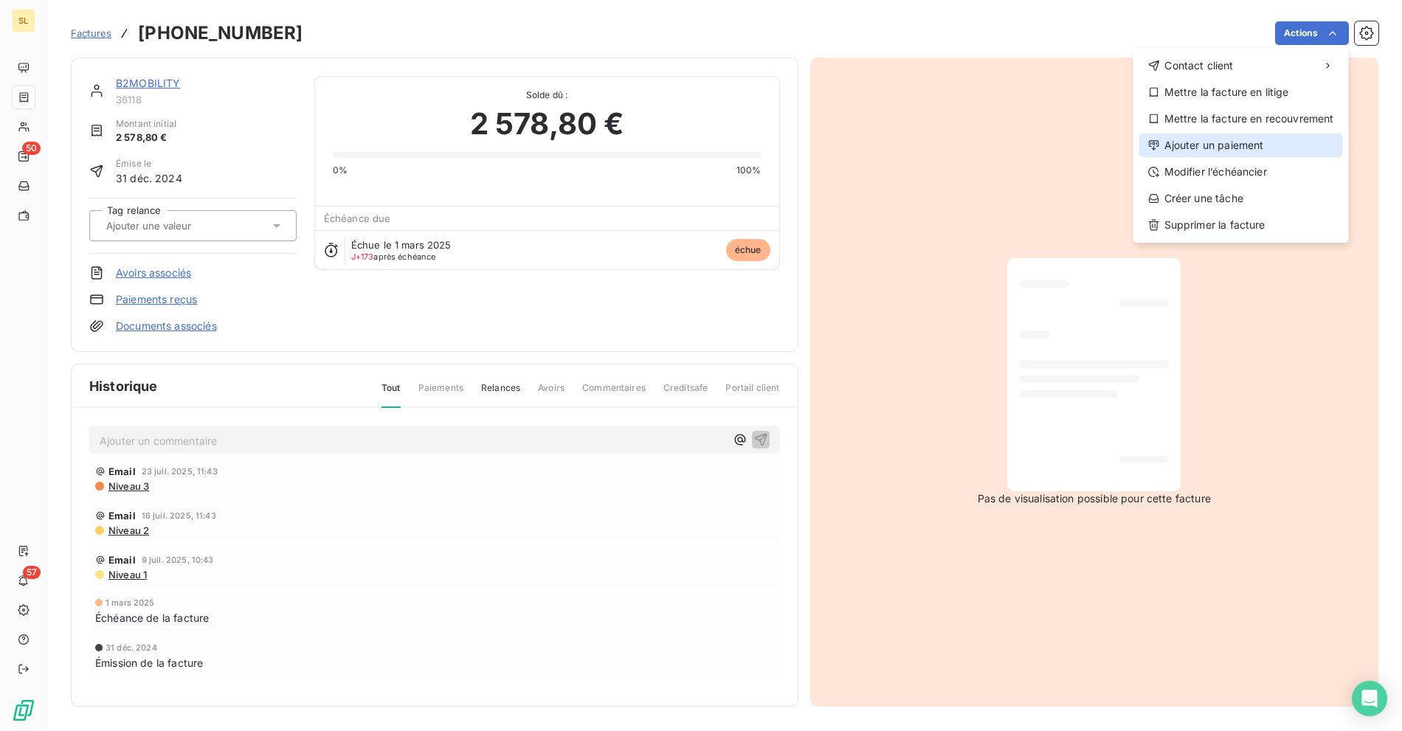
click at [1220, 145] on div "Ajouter un paiement" at bounding box center [1241, 146] width 204 height 24
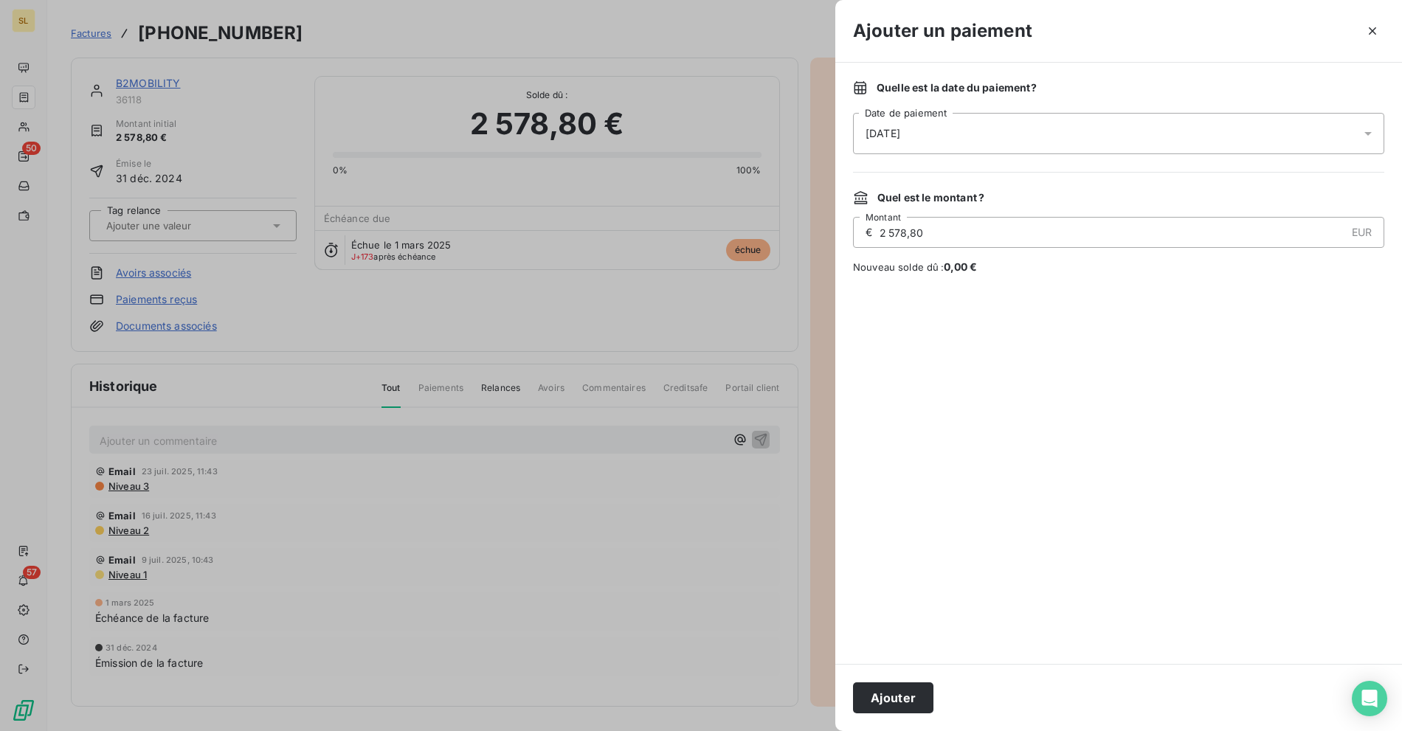
click at [866, 153] on div "[DATE]" at bounding box center [1118, 133] width 531 height 41
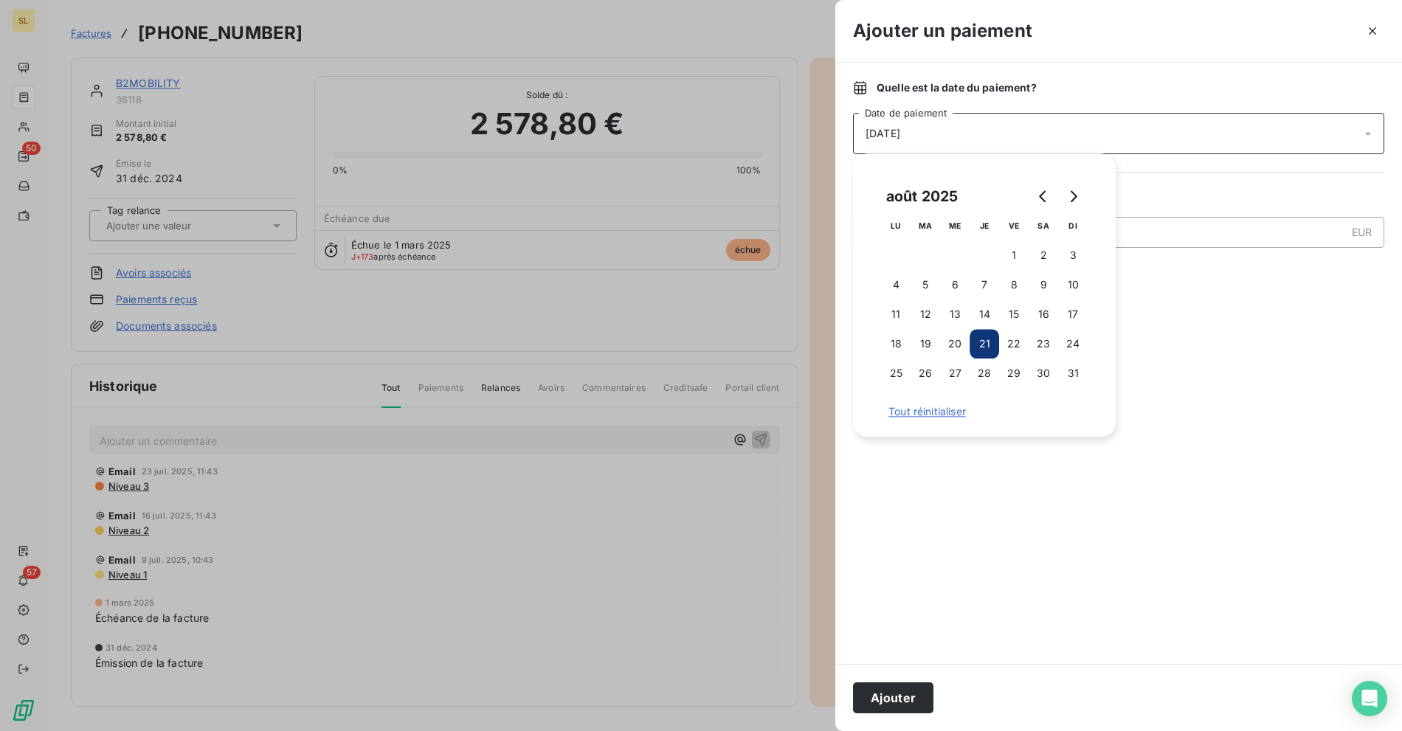
click at [890, 133] on span "[DATE]" at bounding box center [883, 133] width 35 height 15
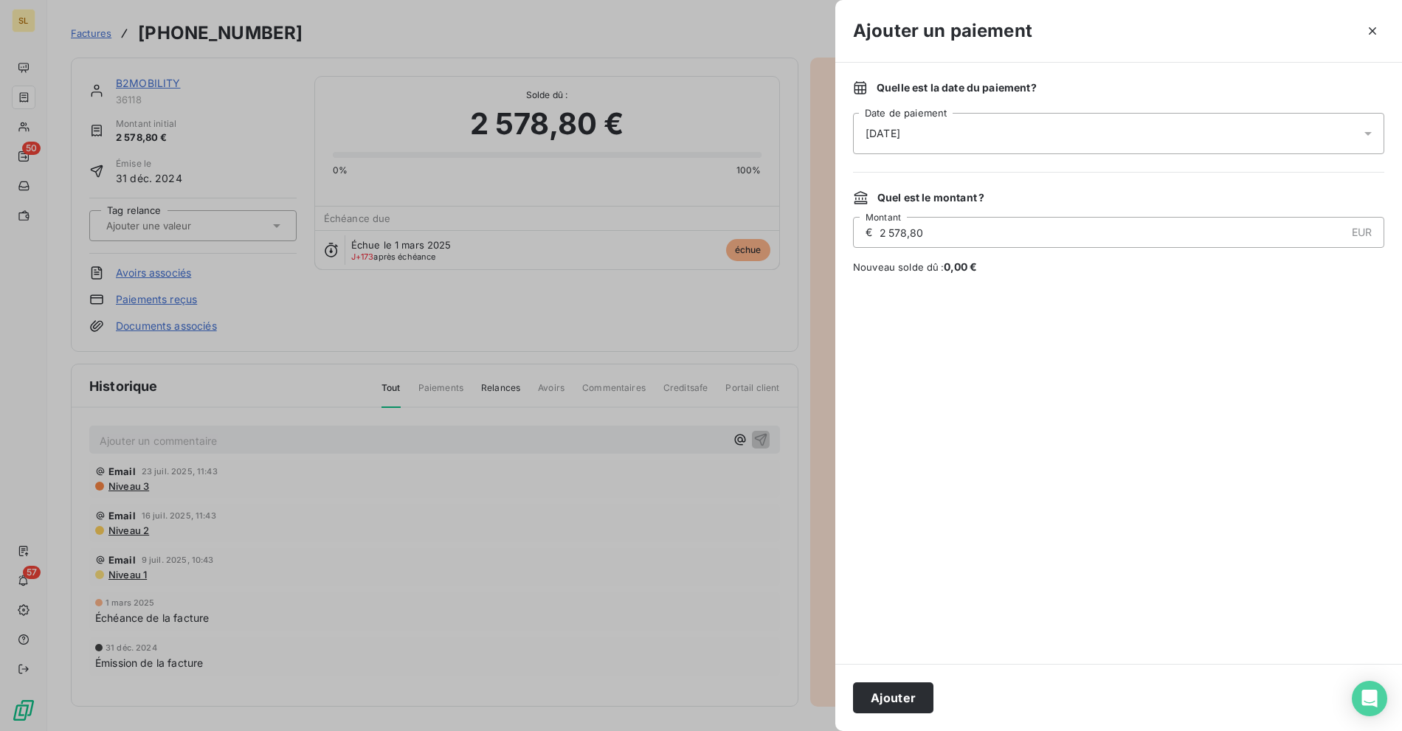
click at [885, 137] on span "[DATE]" at bounding box center [883, 133] width 35 height 15
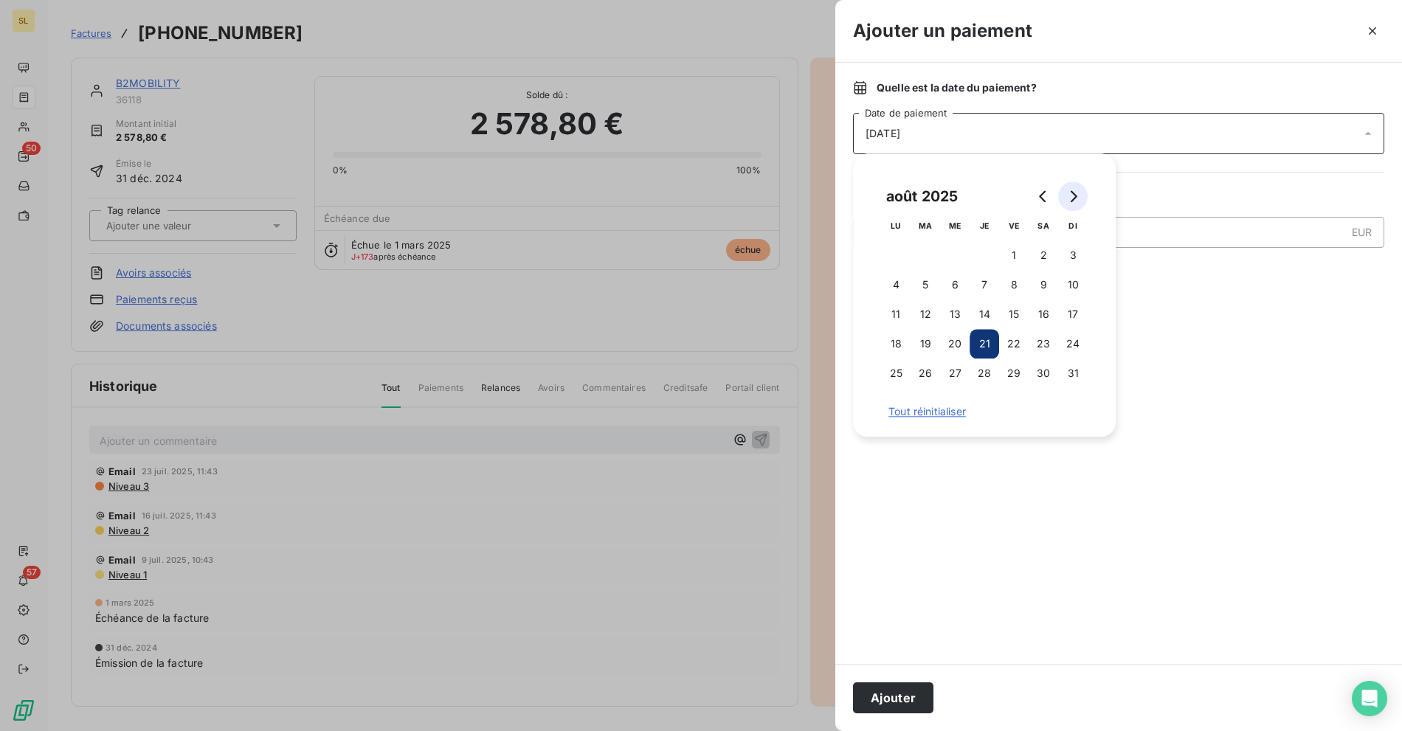
click at [1073, 187] on button "Go to next month" at bounding box center [1073, 197] width 30 height 30
click at [1019, 285] on button "12" at bounding box center [1014, 285] width 30 height 30
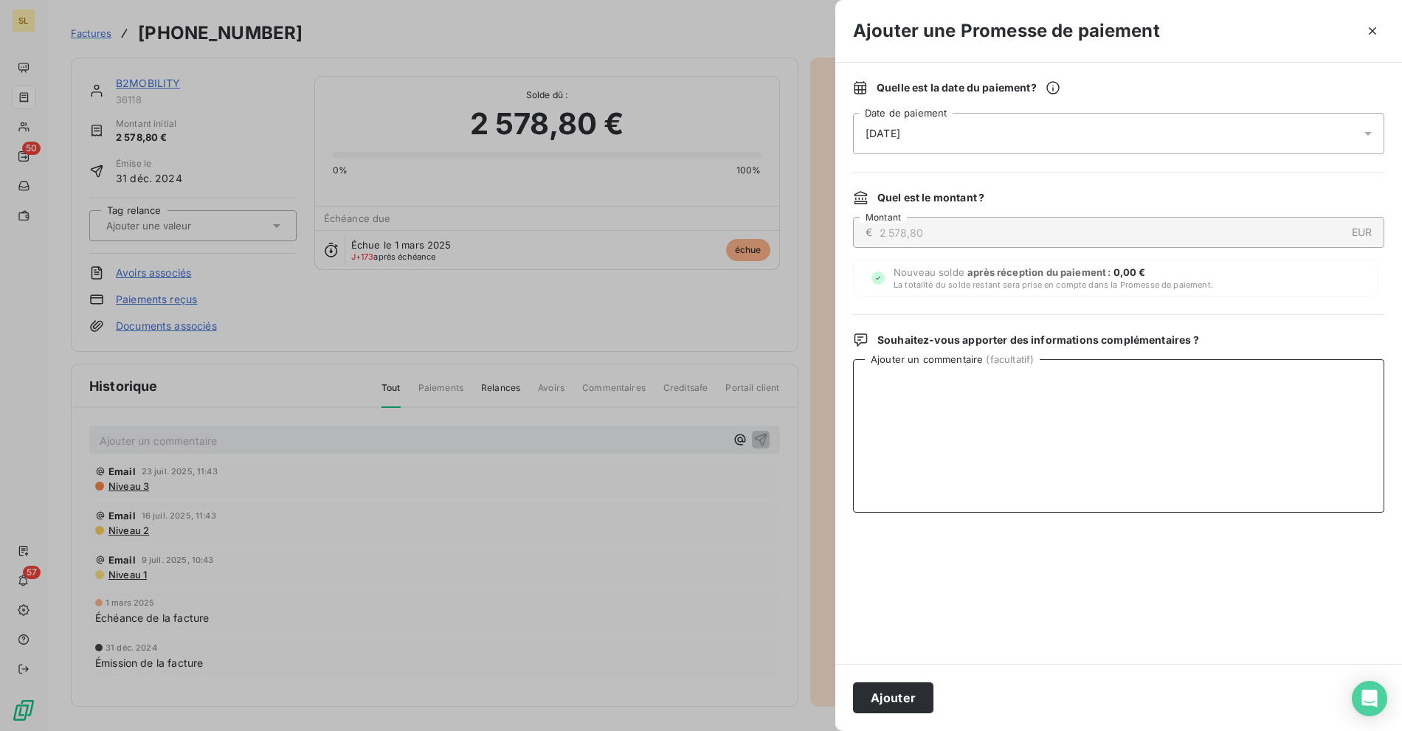
drag, startPoint x: 957, startPoint y: 476, endPoint x: 1000, endPoint y: 470, distance: 43.2
click at [957, 475] on textarea "Ajouter un commentaire ( facultatif )" at bounding box center [1118, 435] width 531 height 153
paste textarea "[DOMAIN_NAME]"
click at [949, 379] on textarea "Noté in progress avec un date d'échéance au [DATE]" at bounding box center [1118, 435] width 531 height 153
paste textarea "[DOMAIN_NAME]"
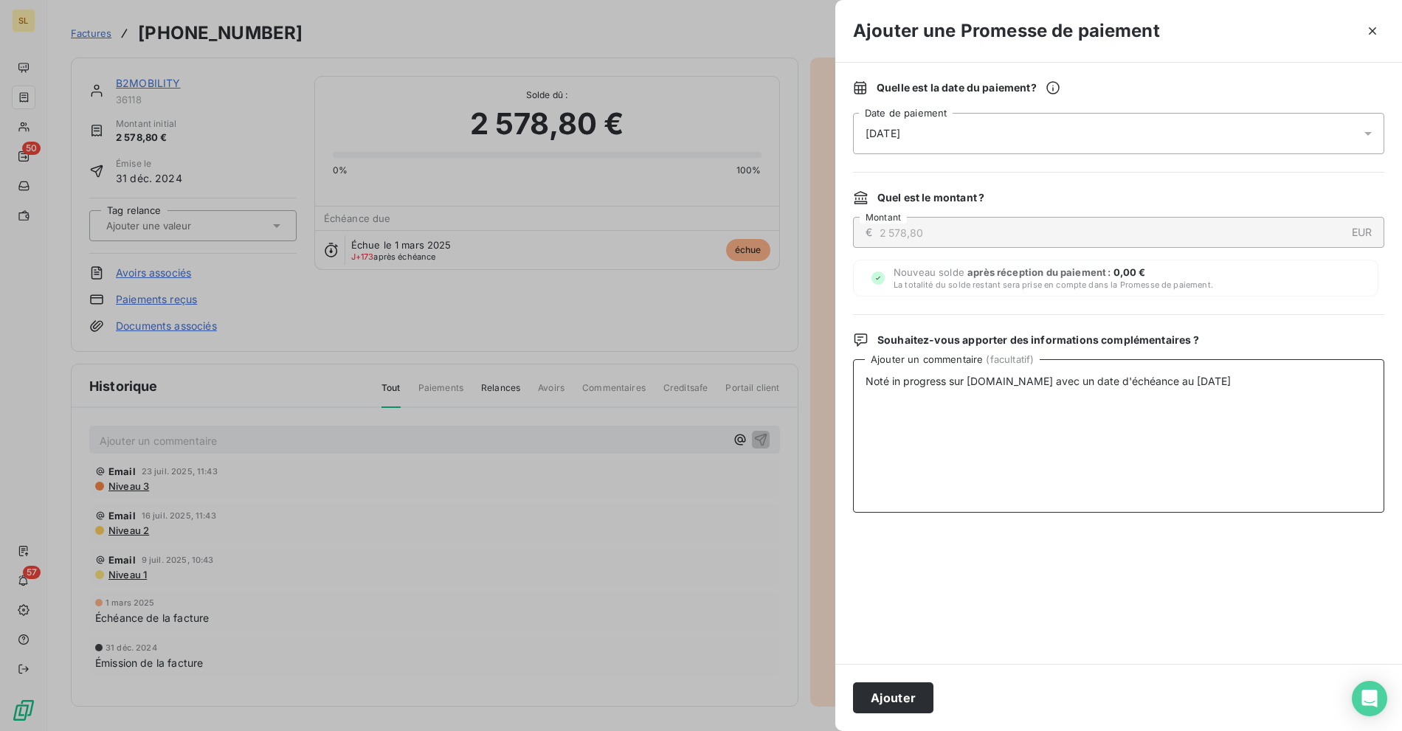
click at [1096, 431] on textarea "Noté in progress sur [DOMAIN_NAME] avec un date d'échéance au [DATE]" at bounding box center [1118, 435] width 531 height 153
type textarea "Noté in progress sur [DOMAIN_NAME] avec un date d'échéance au [DATE]"
drag, startPoint x: 893, startPoint y: 694, endPoint x: 873, endPoint y: 691, distance: 20.0
click at [892, 694] on button "Ajouter" at bounding box center [893, 698] width 80 height 31
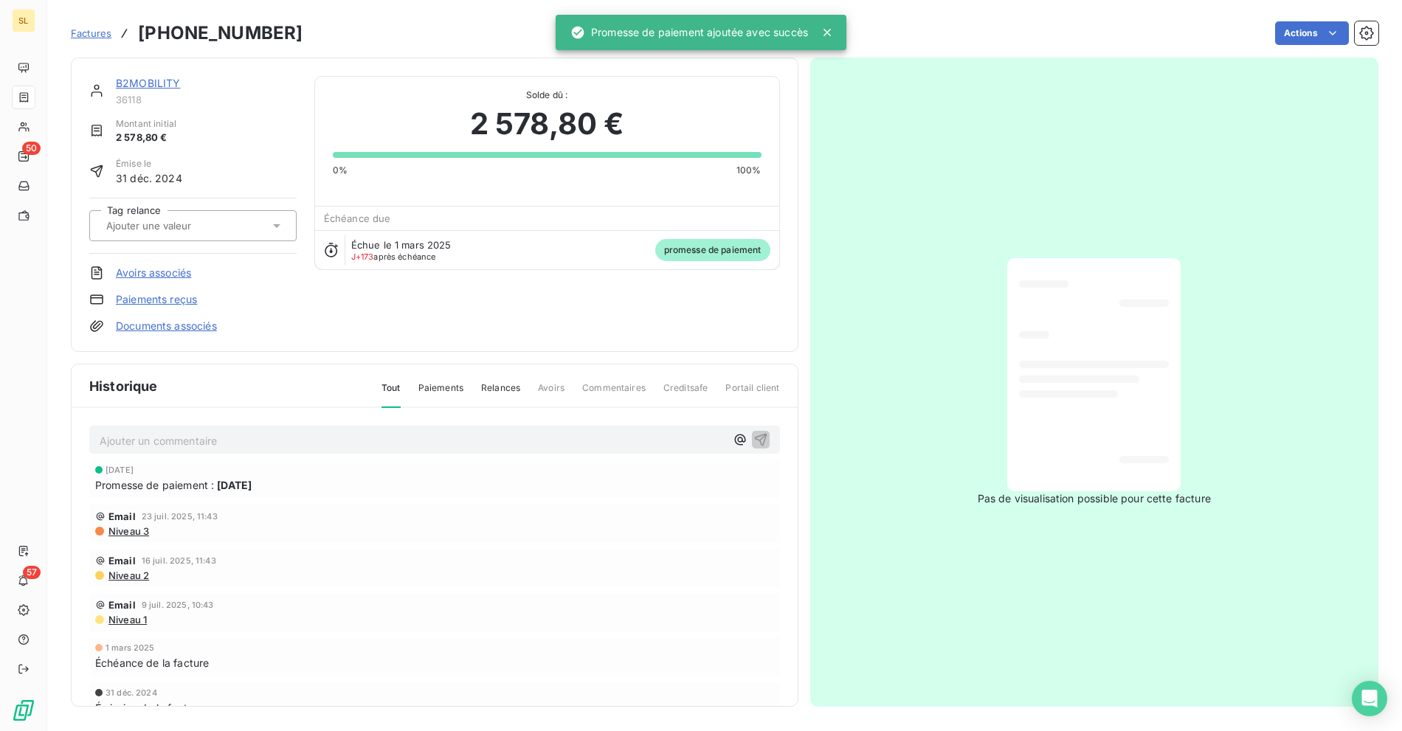
click at [412, 34] on div "Actions" at bounding box center [849, 33] width 1058 height 24
click at [151, 80] on link "B2MOBILITY" at bounding box center [148, 83] width 65 height 13
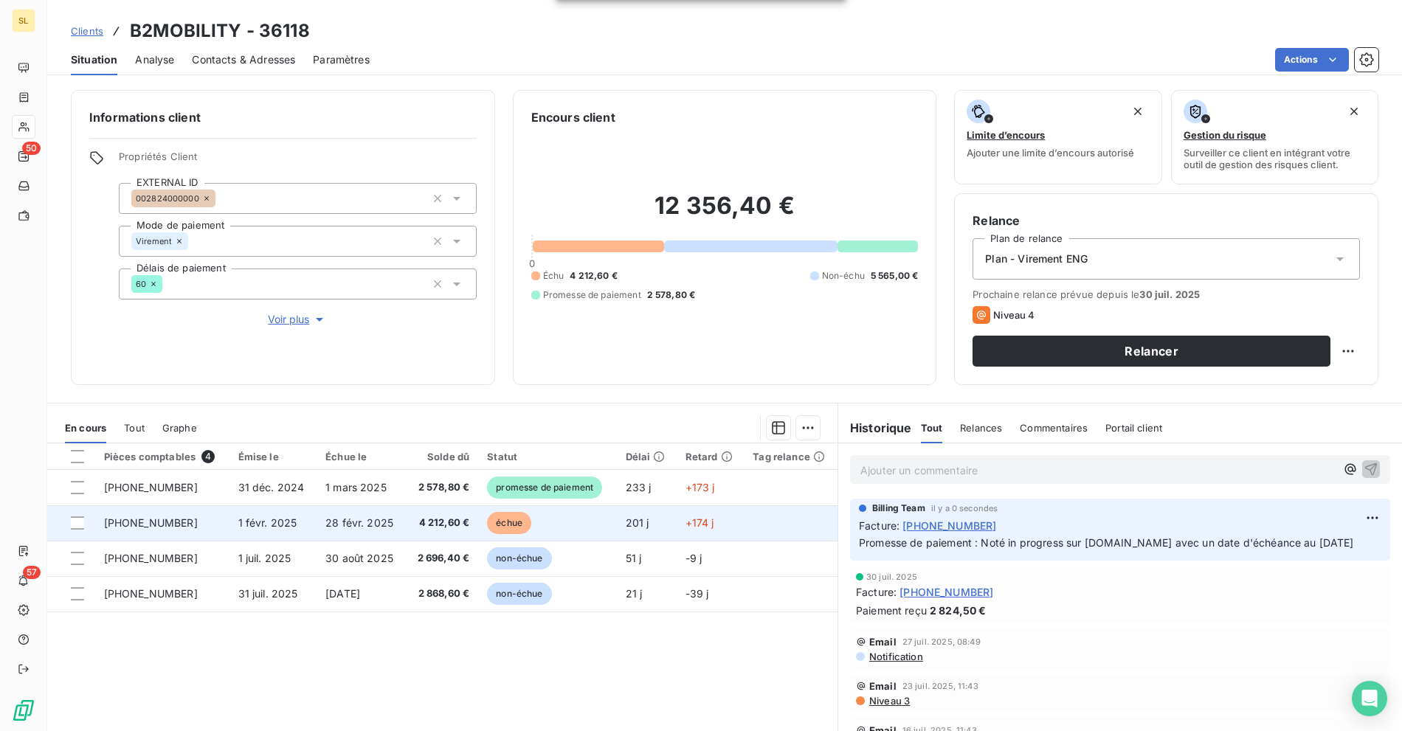
click at [468, 512] on td "4 212,60 €" at bounding box center [442, 522] width 72 height 35
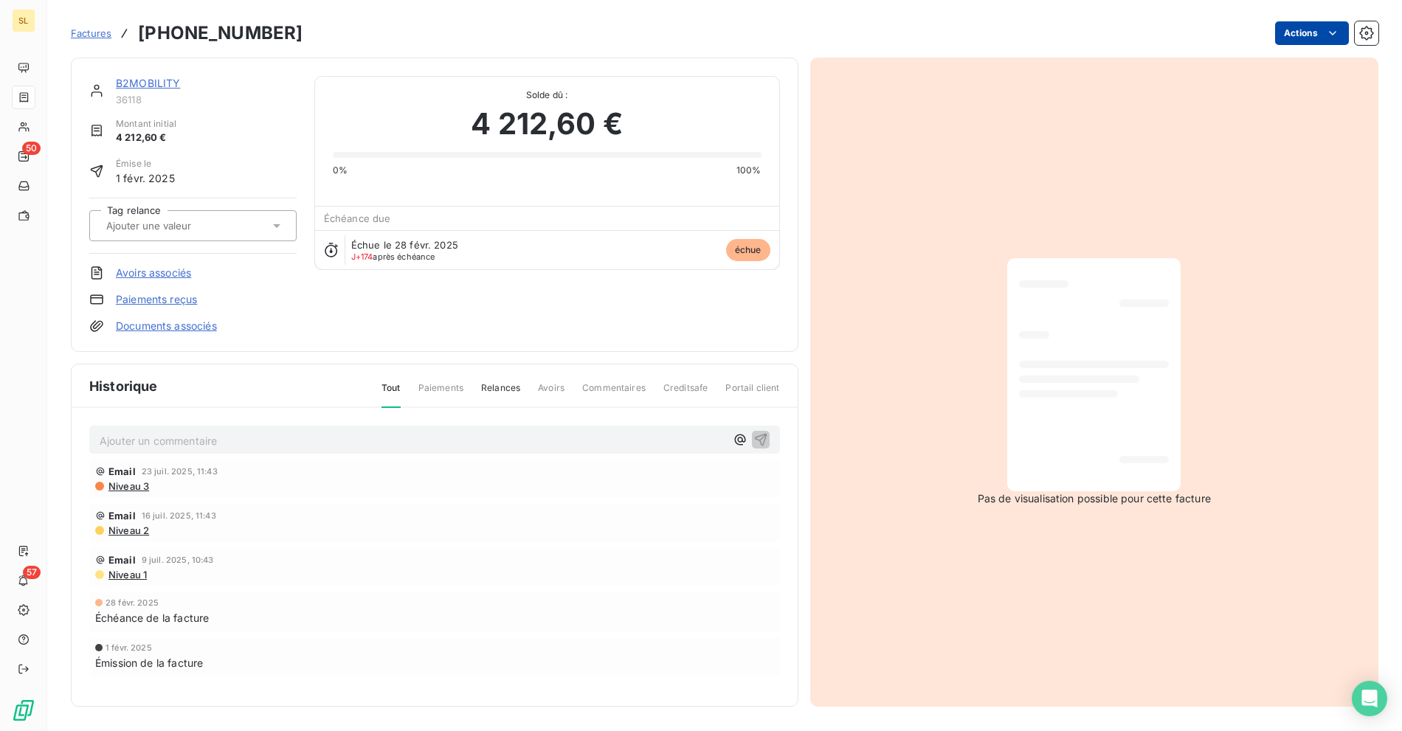
click at [1313, 33] on html "SL 50 57 Factures [PHONE_NUMBER] Actions B2MOBILITY 36118 Montant initial 4 212…" at bounding box center [701, 365] width 1402 height 731
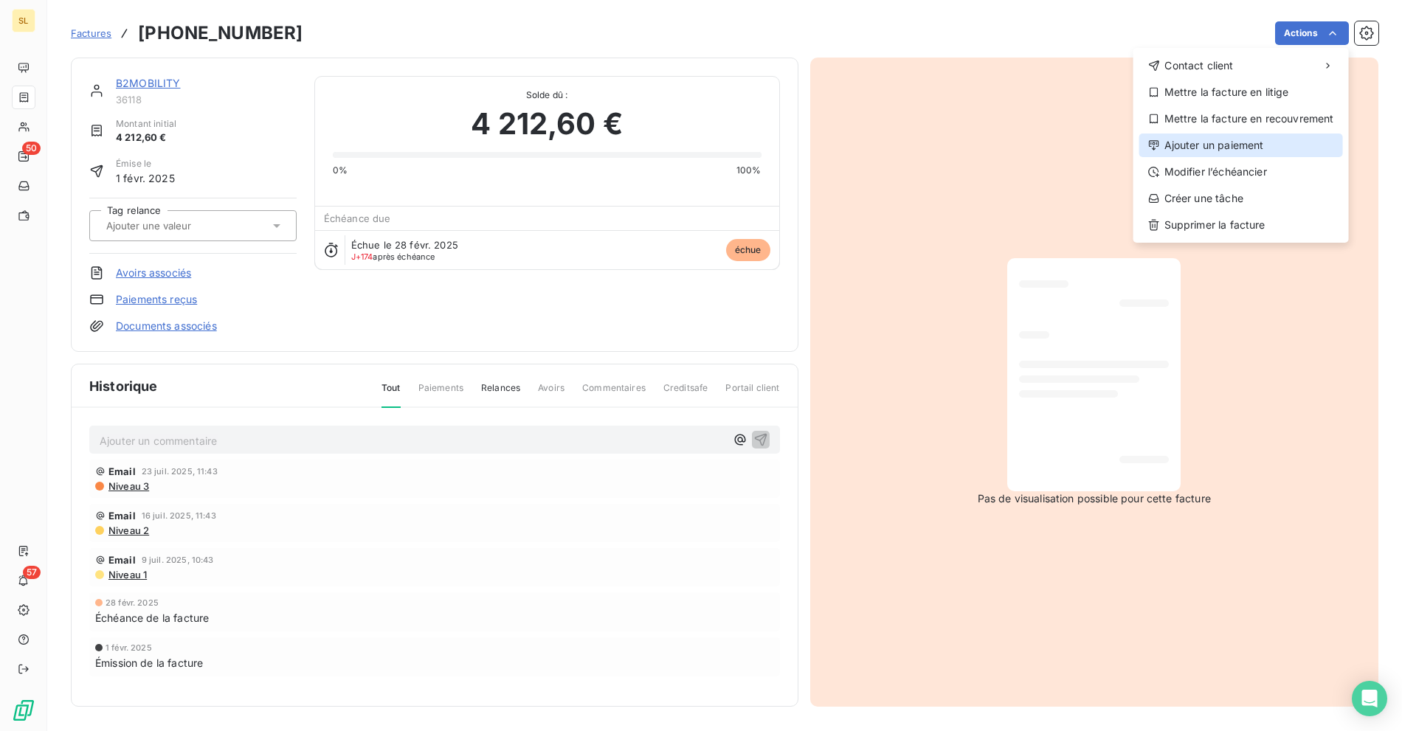
click at [1192, 144] on div "Ajouter un paiement" at bounding box center [1241, 146] width 204 height 24
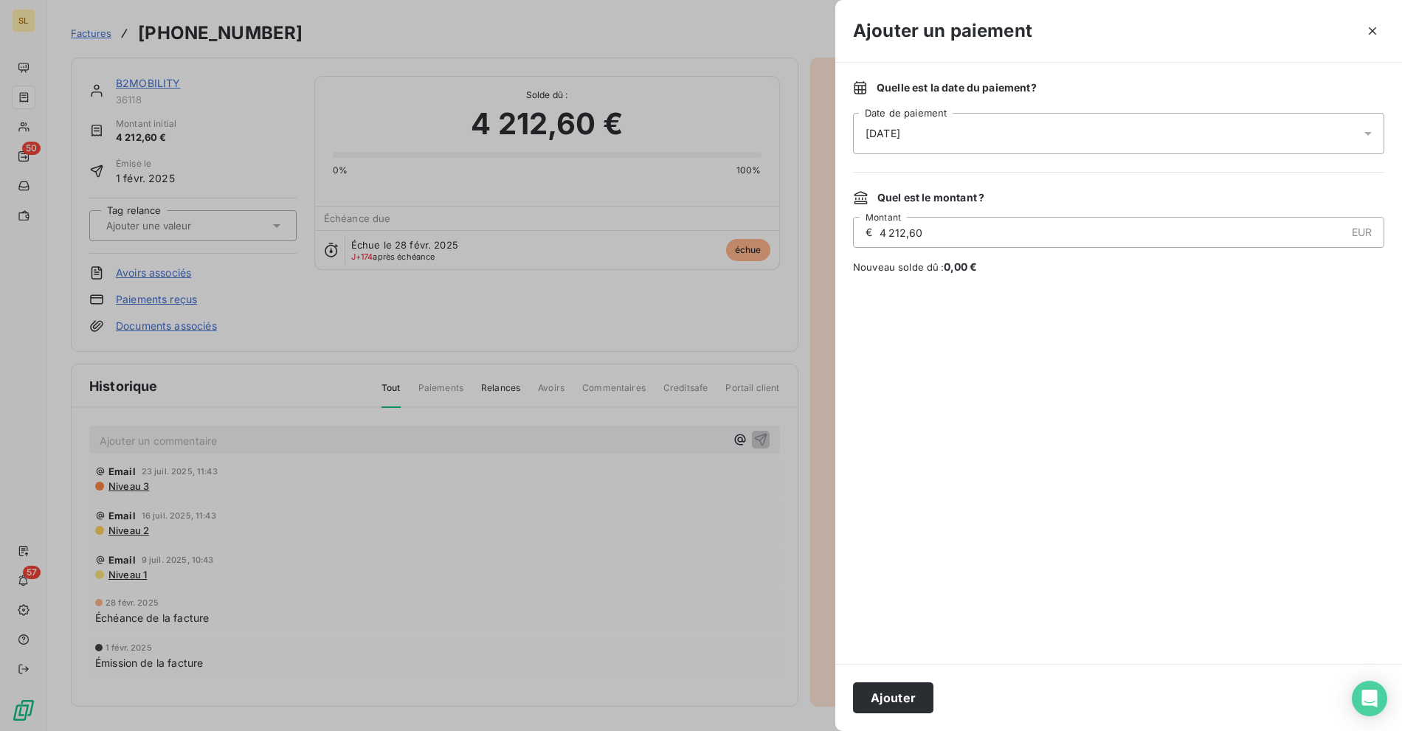
click at [908, 140] on div "[DATE]" at bounding box center [1118, 133] width 531 height 41
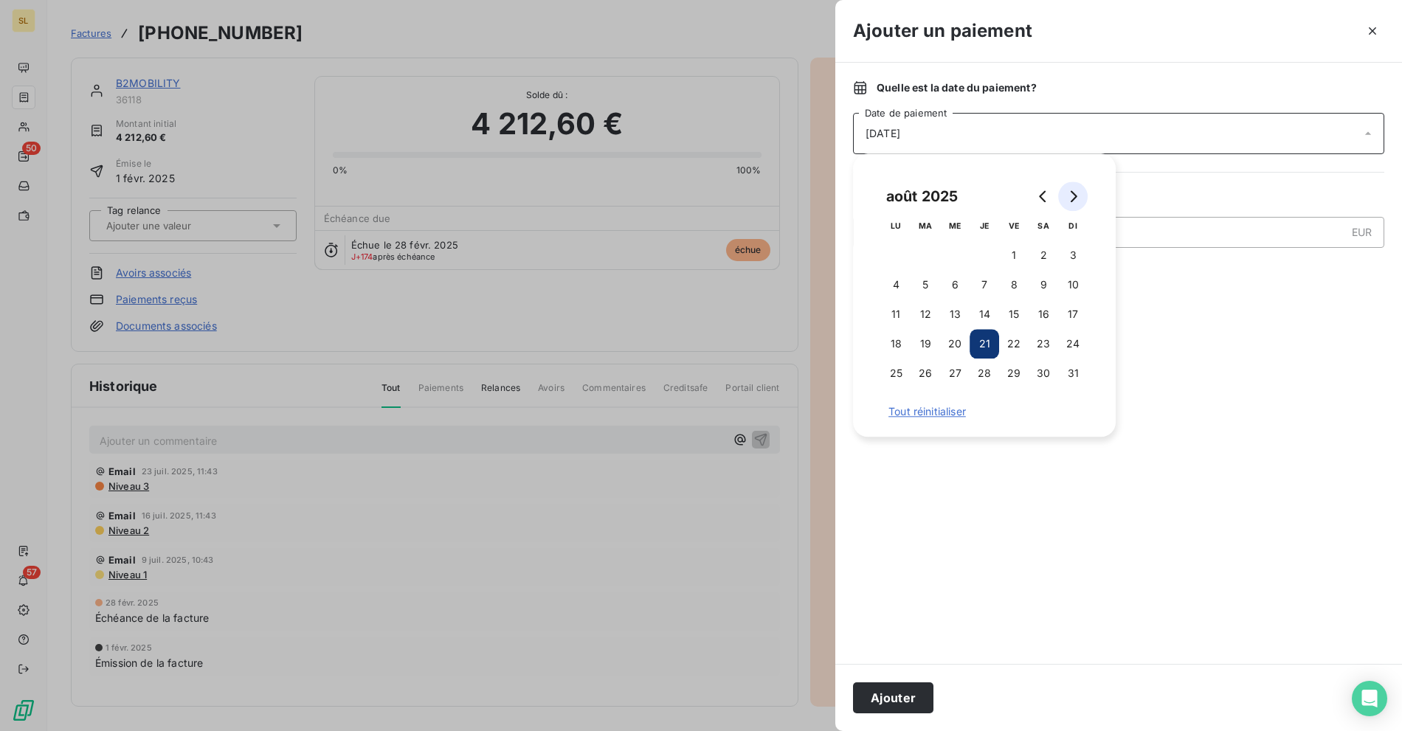
click at [1077, 197] on icon "Go to next month" at bounding box center [1074, 196] width 7 height 12
click at [1015, 283] on button "12" at bounding box center [1014, 285] width 30 height 30
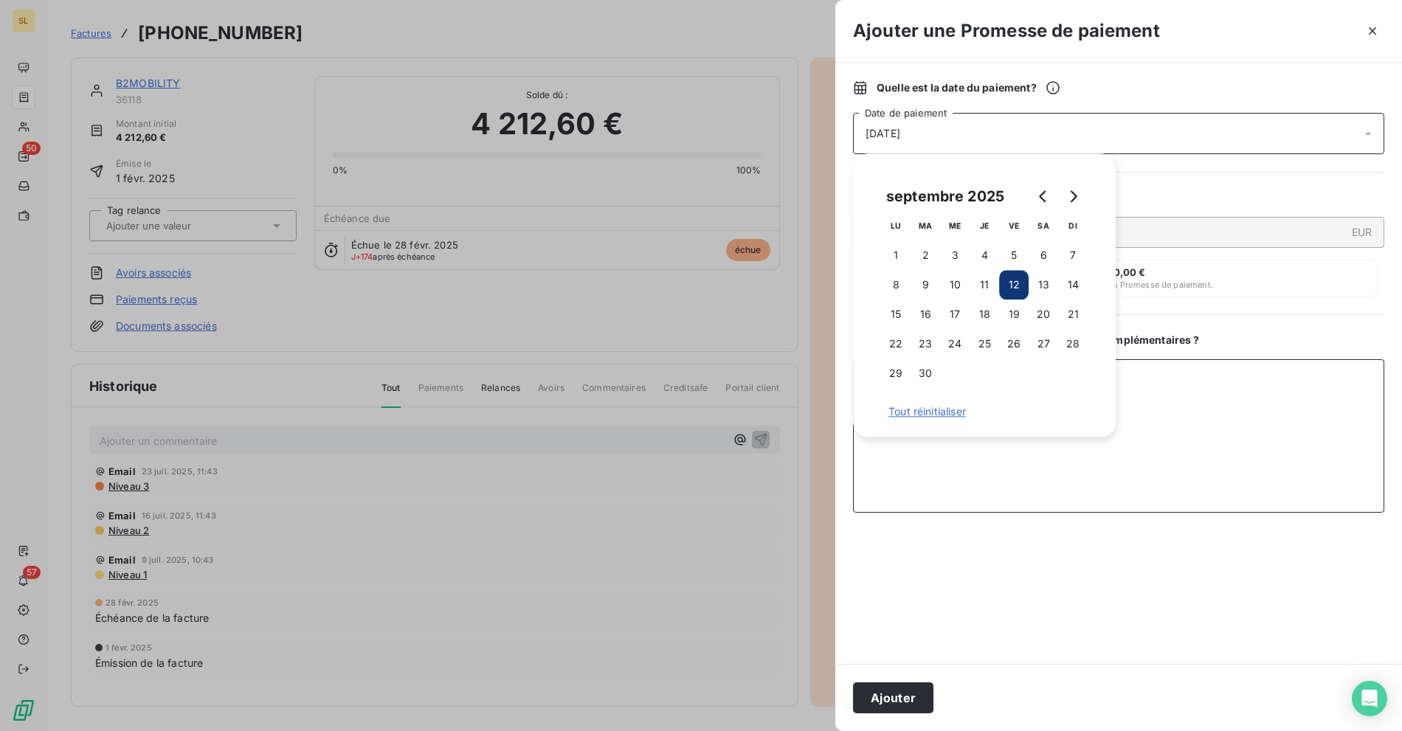
click at [983, 462] on textarea "Ajouter un commentaire ( facultatif )" at bounding box center [1118, 435] width 531 height 153
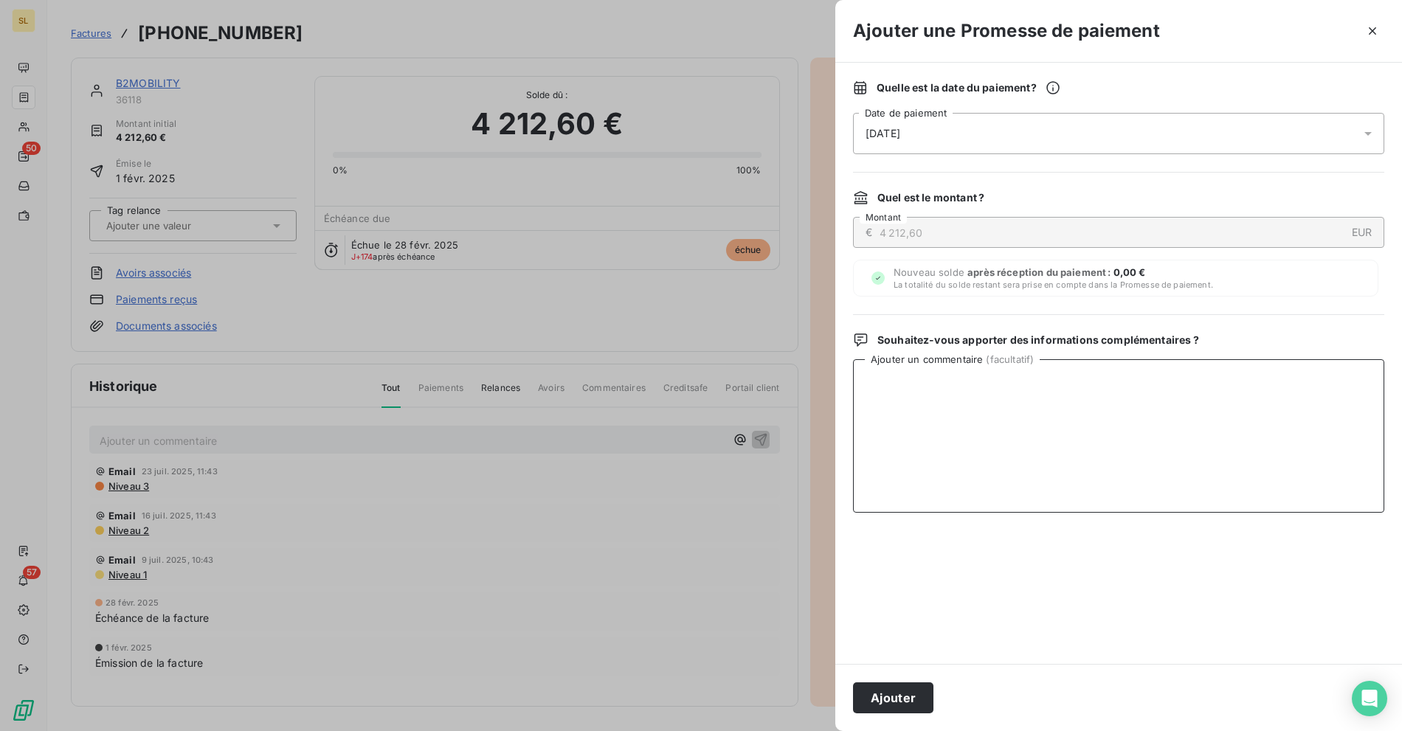
paste textarea "Noté in progress sur [DOMAIN_NAME] avec un date d'échéance au [DATE]"
type textarea "Noté in progress sur [DOMAIN_NAME] avec un date d'échéance au [DATE]"
click at [893, 702] on button "Ajouter" at bounding box center [893, 698] width 80 height 31
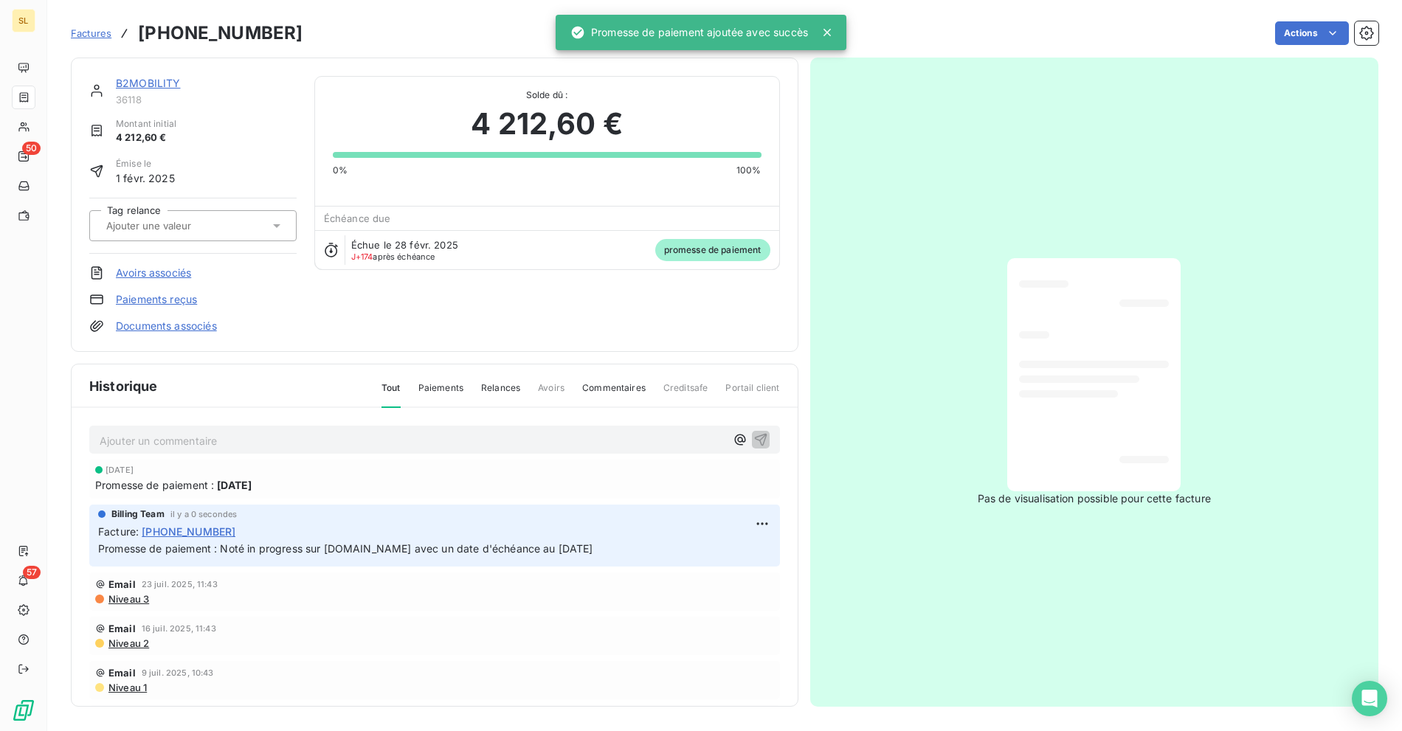
click at [830, 35] on icon at bounding box center [826, 32] width 7 height 7
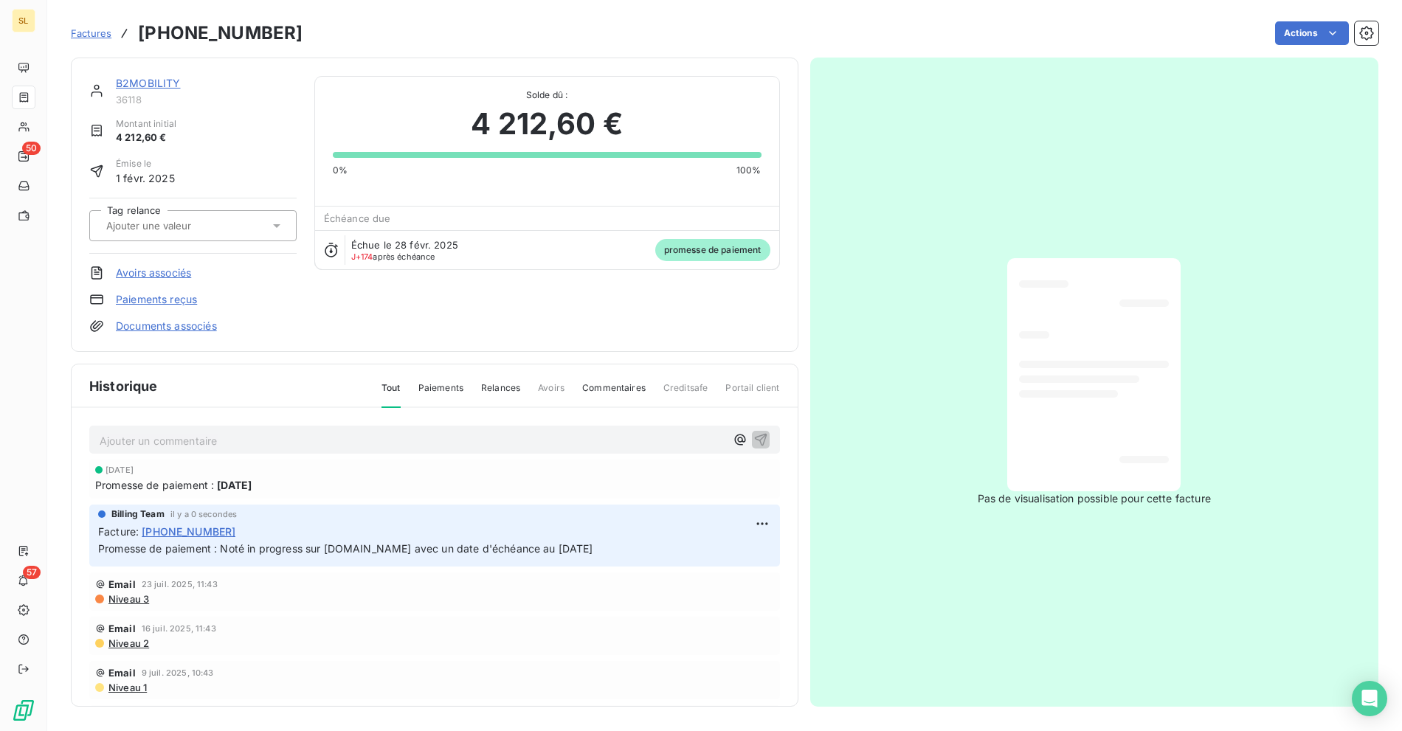
click at [318, 68] on div "B2MOBILITY 36118 Montant initial 4 212,60 € Émise le [DATE] Tag relance Avoirs …" at bounding box center [435, 205] width 728 height 294
drag, startPoint x: 311, startPoint y: 31, endPoint x: 133, endPoint y: 31, distance: 178.6
click at [133, 31] on div "Factures [PHONE_NUMBER] Actions" at bounding box center [724, 33] width 1307 height 31
click at [154, 75] on div "B2MOBILITY 36118 Montant initial 4 212,60 € Émise le [DATE] Tag relance Avoirs …" at bounding box center [435, 205] width 728 height 294
click at [164, 78] on link "B2MOBILITY" at bounding box center [148, 83] width 65 height 13
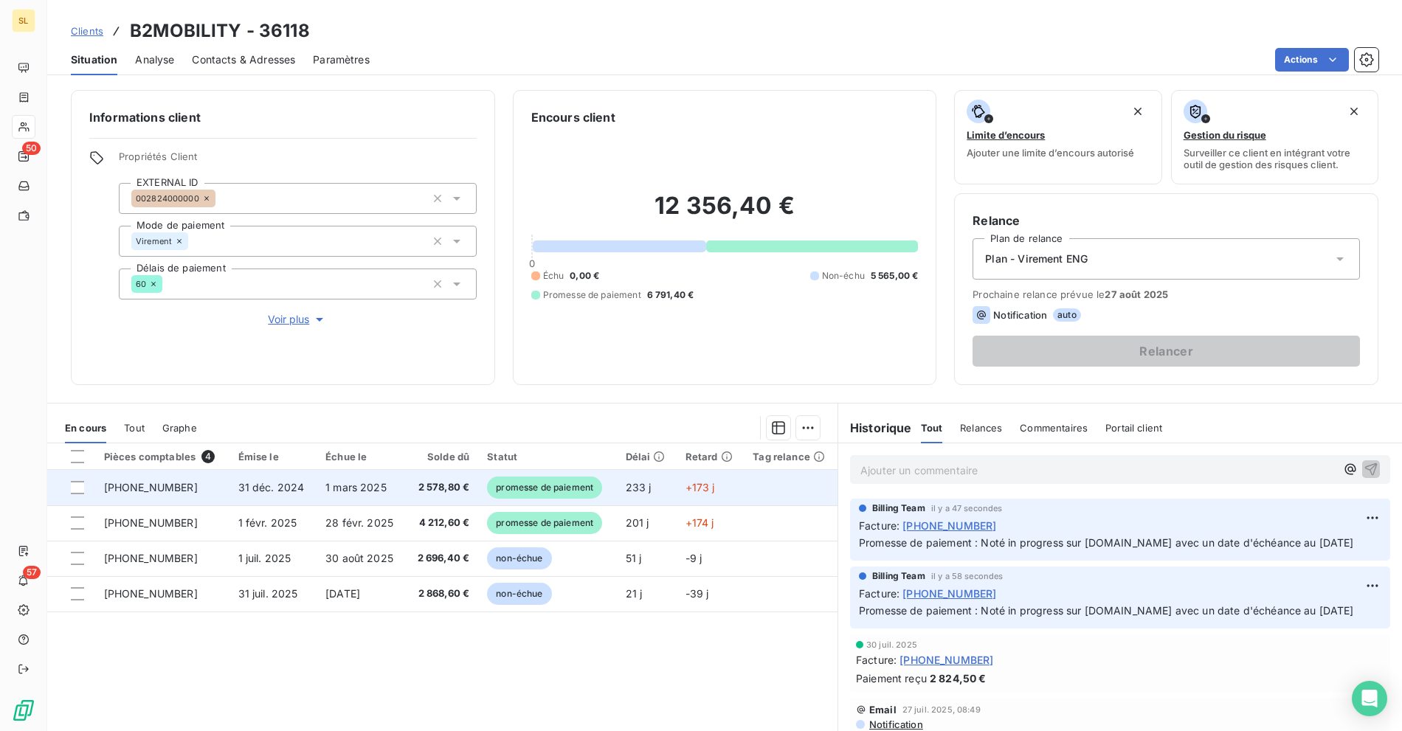
click at [241, 489] on span "31 déc. 2024" at bounding box center [271, 487] width 66 height 13
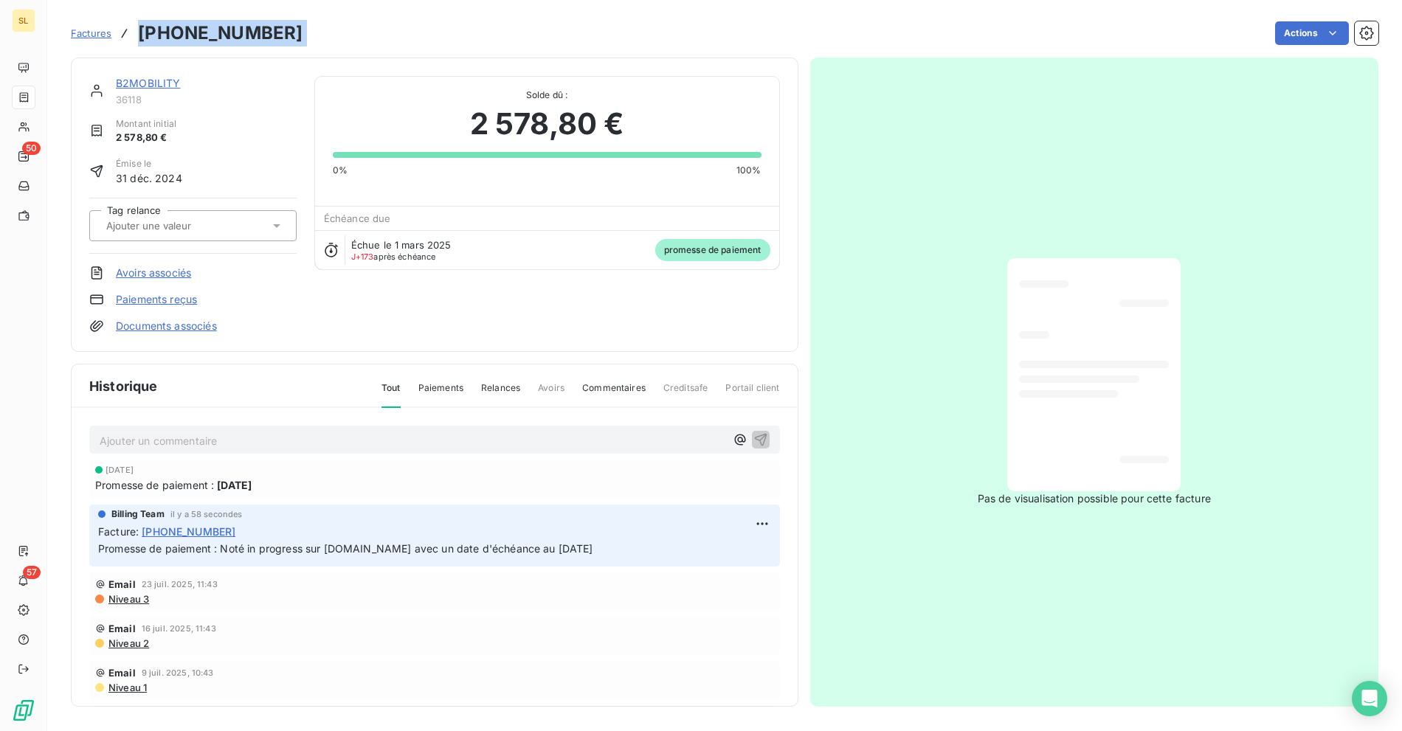
drag, startPoint x: 179, startPoint y: 27, endPoint x: 128, endPoint y: 30, distance: 51.7
click at [128, 30] on div "Factures [PHONE_NUMBER] Actions" at bounding box center [724, 33] width 1307 height 31
copy section "[PHONE_NUMBER] Actions"
click at [675, 49] on div "B2MOBILITY 36118 Montant initial 2 578,80 € Émise le [DATE] Tag relance Avoirs …" at bounding box center [724, 378] width 1307 height 658
click at [84, 41] on div "Factures [PHONE_NUMBER]" at bounding box center [187, 33] width 232 height 27
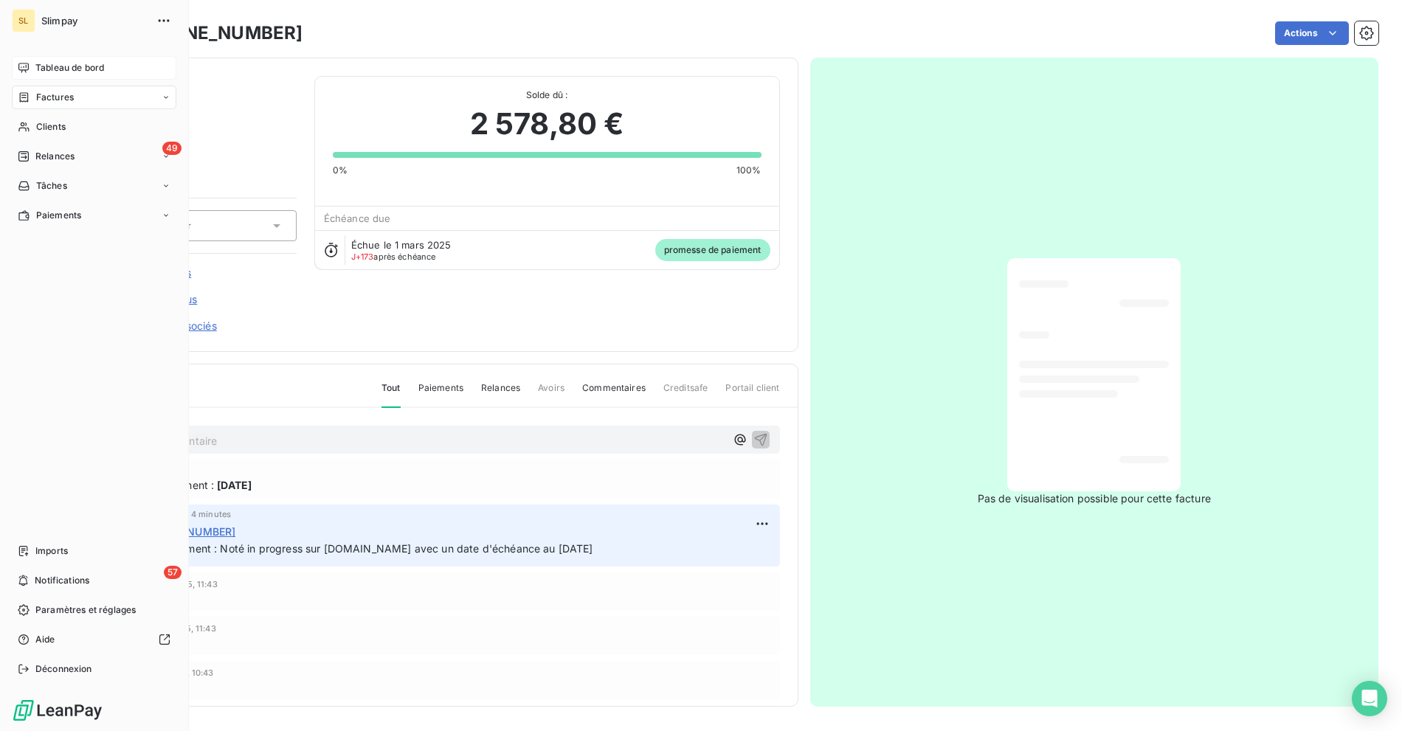
click at [66, 77] on div "Tableau de bord" at bounding box center [94, 68] width 165 height 24
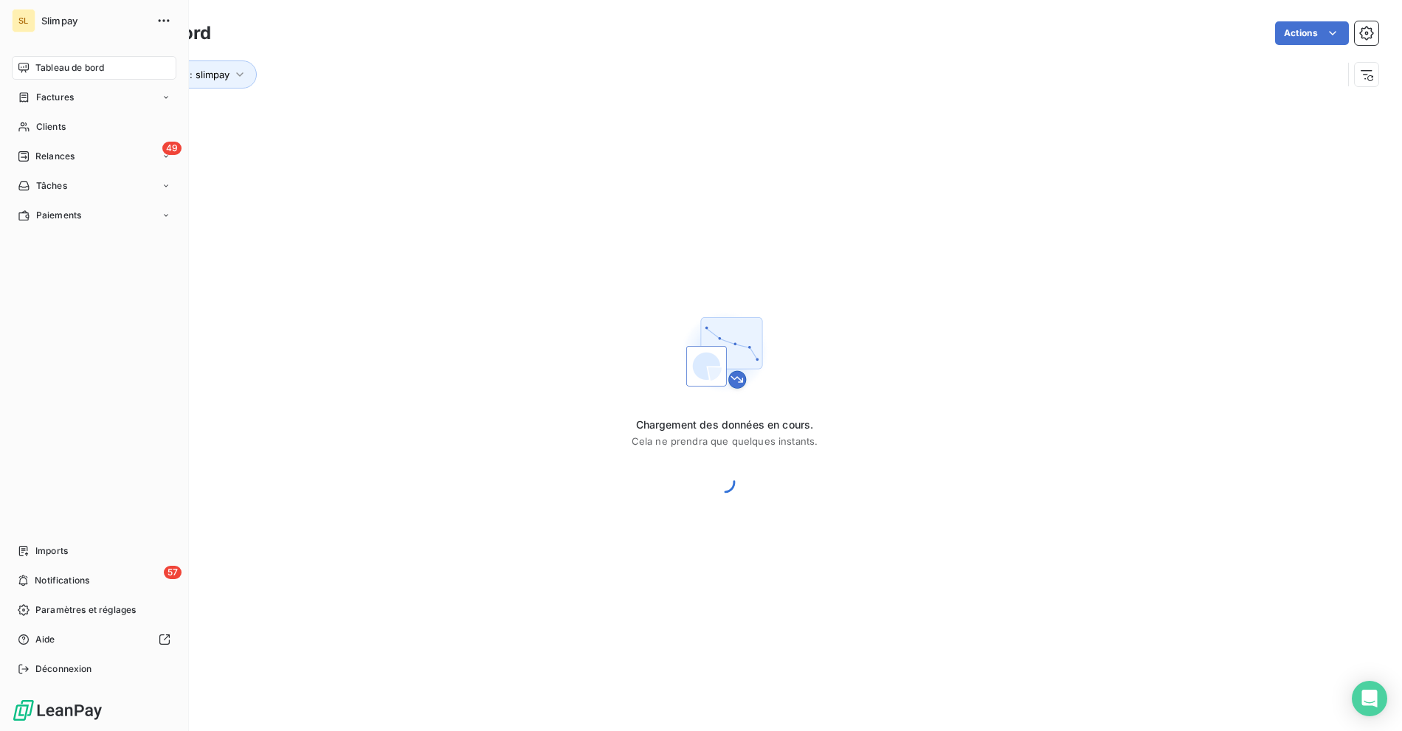
click at [54, 126] on span "Clients" at bounding box center [51, 126] width 30 height 13
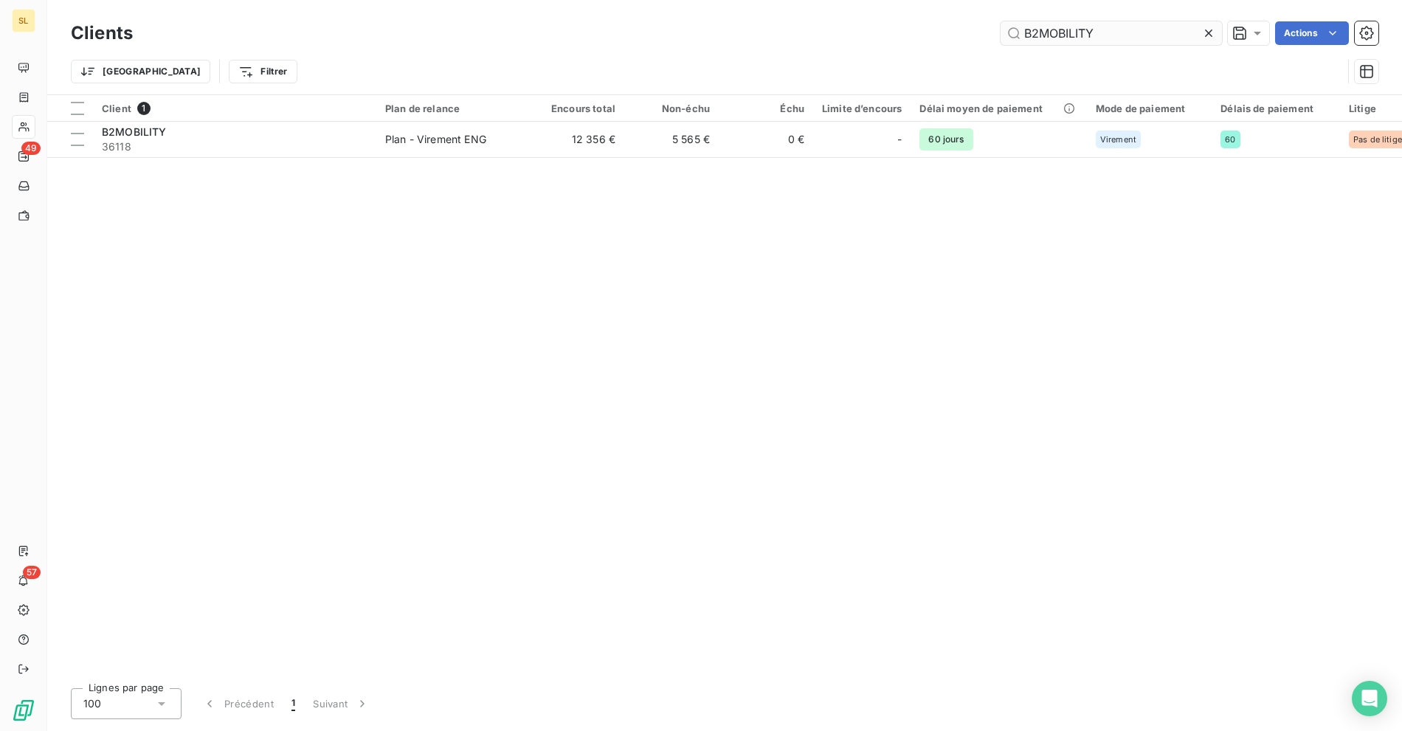
click at [1130, 25] on input "B2MOBILITY" at bounding box center [1111, 33] width 221 height 24
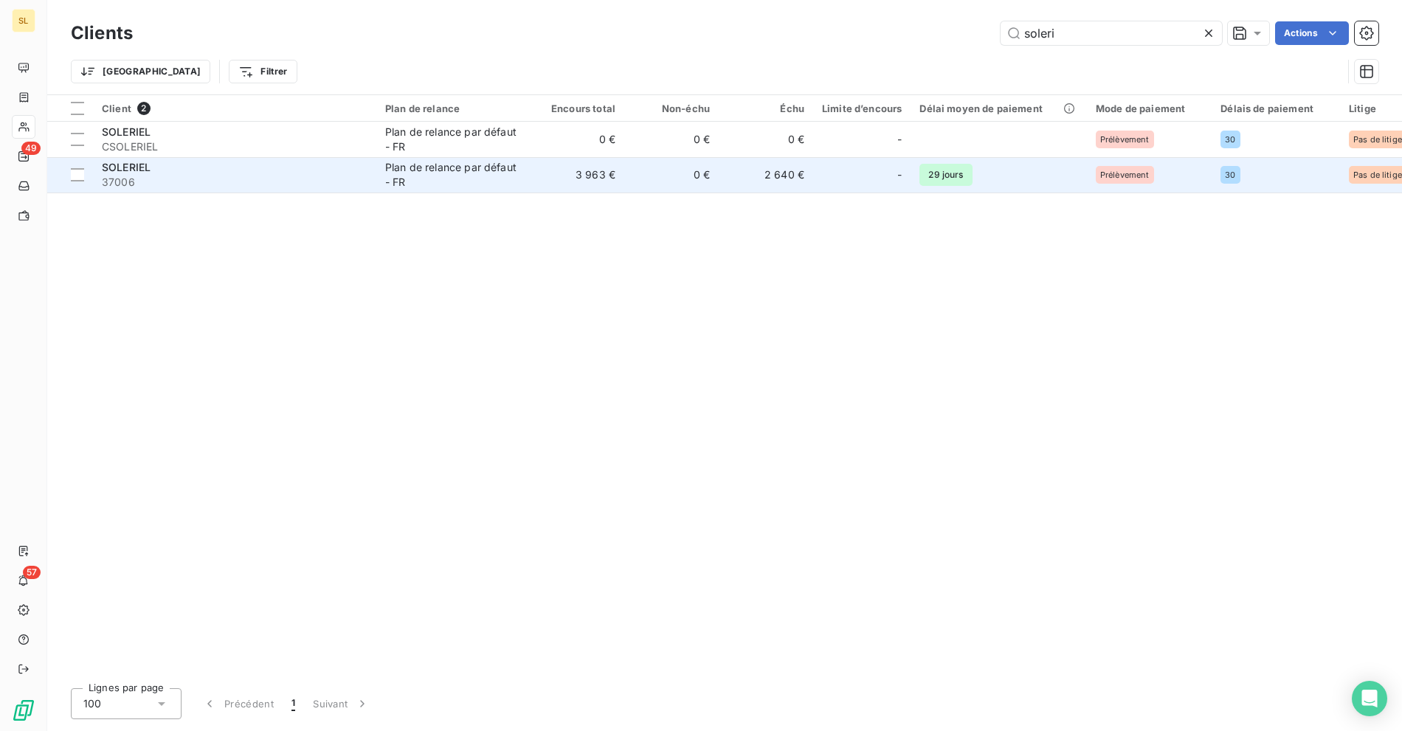
type input "soleri"
click at [235, 176] on span "37006" at bounding box center [235, 182] width 266 height 15
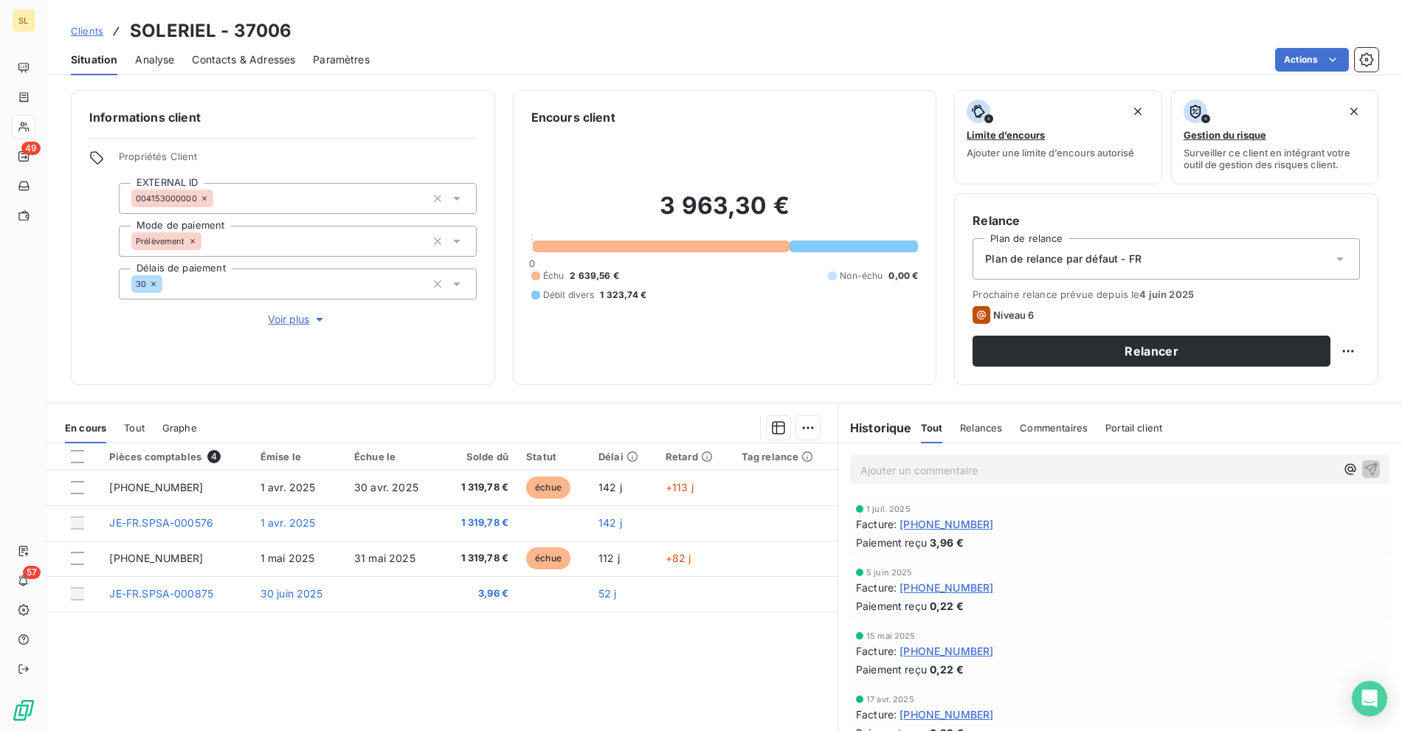
click at [274, 321] on span "Voir plus" at bounding box center [297, 319] width 59 height 15
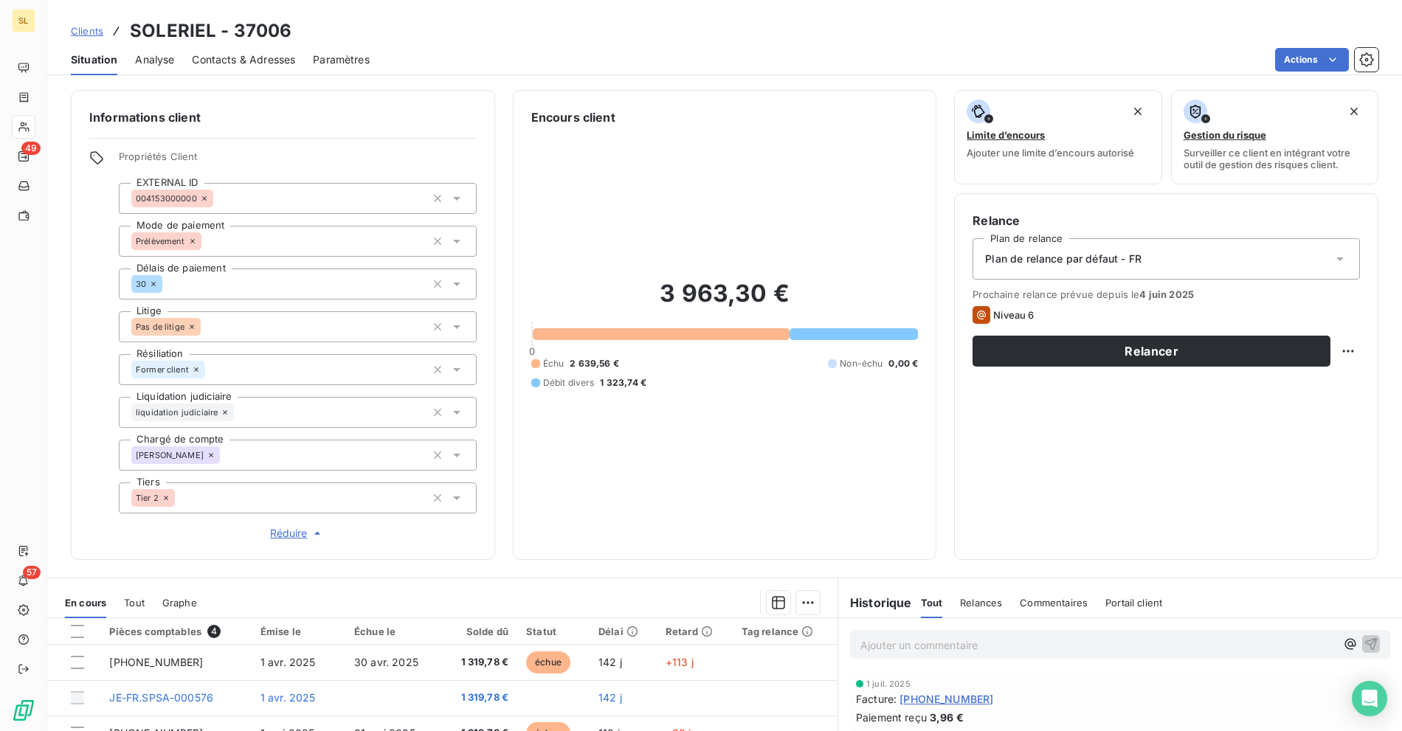
click at [1059, 252] on span "Plan de relance par défaut - FR" at bounding box center [1063, 259] width 156 height 15
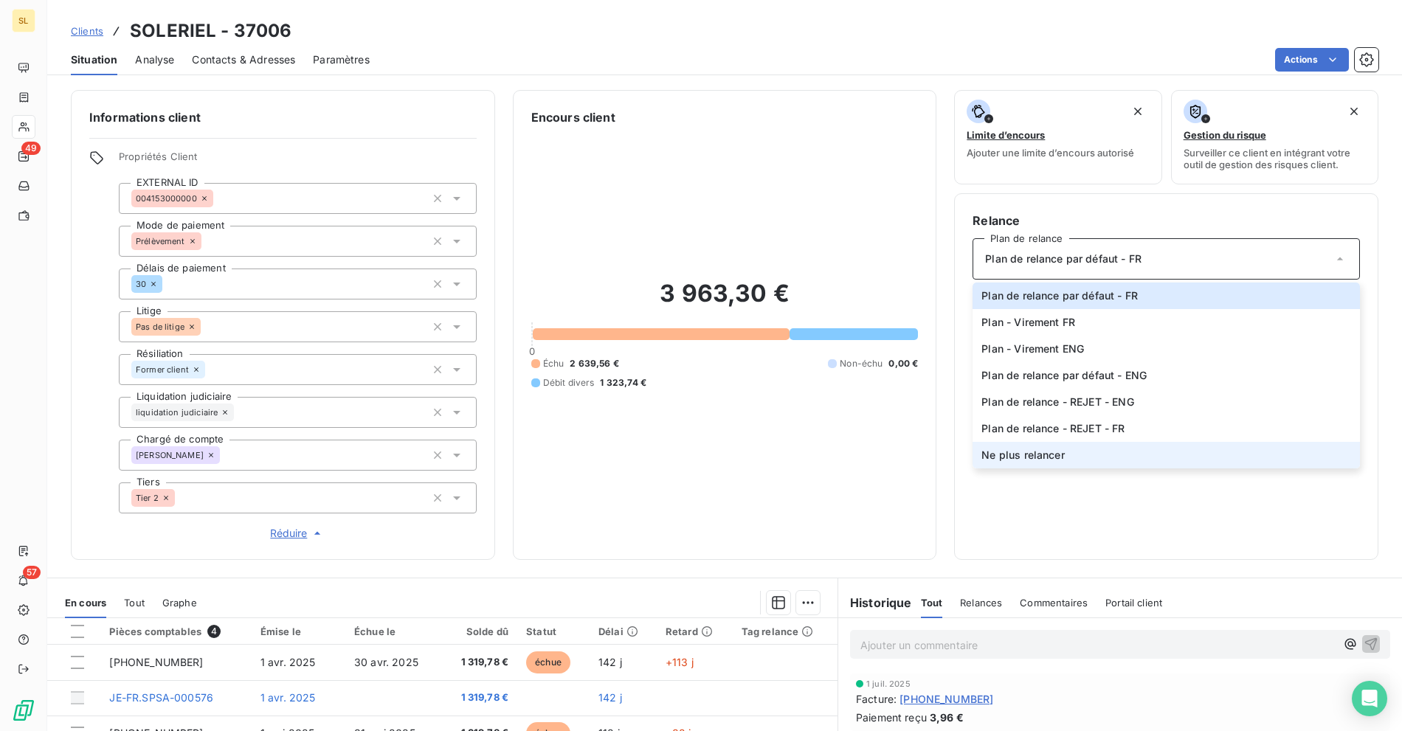
click at [1028, 456] on span "Ne plus relancer" at bounding box center [1022, 455] width 83 height 15
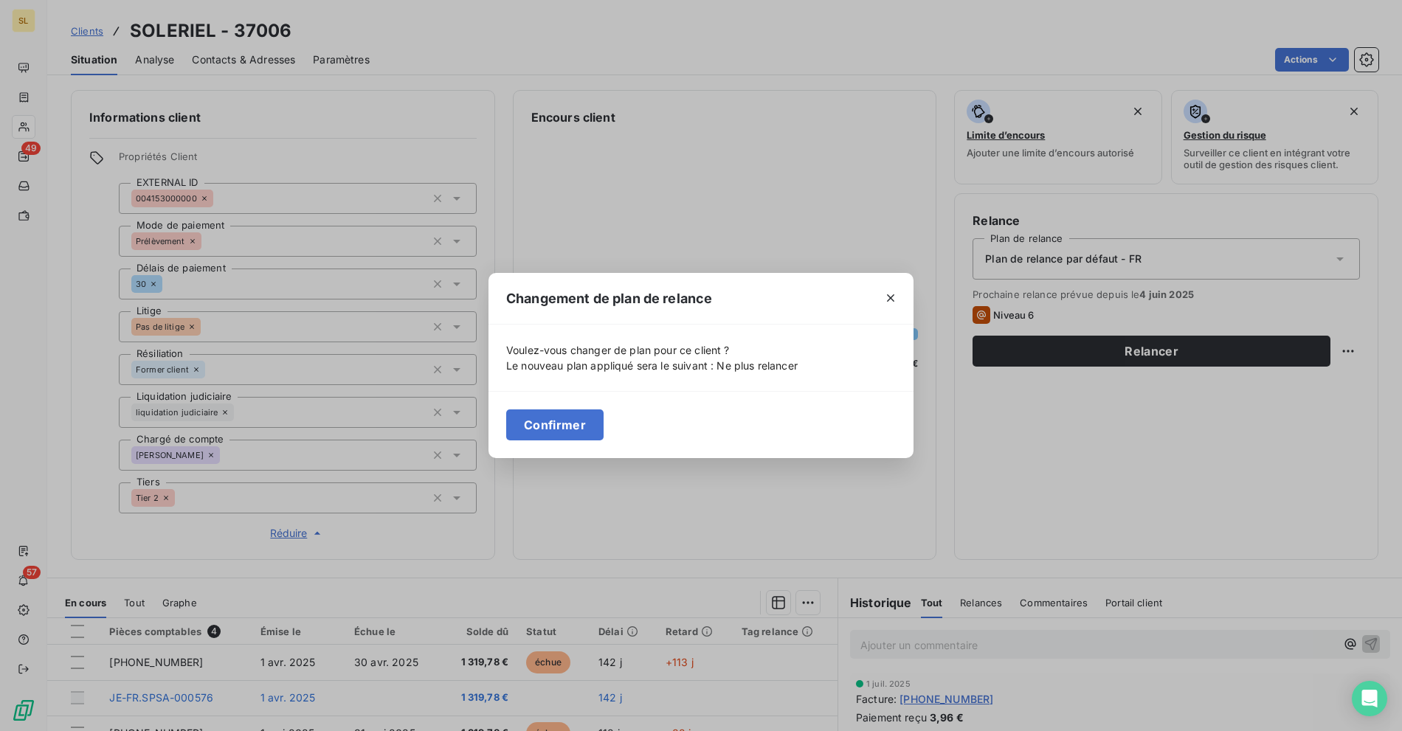
click at [556, 424] on button "Confirmer" at bounding box center [554, 425] width 97 height 31
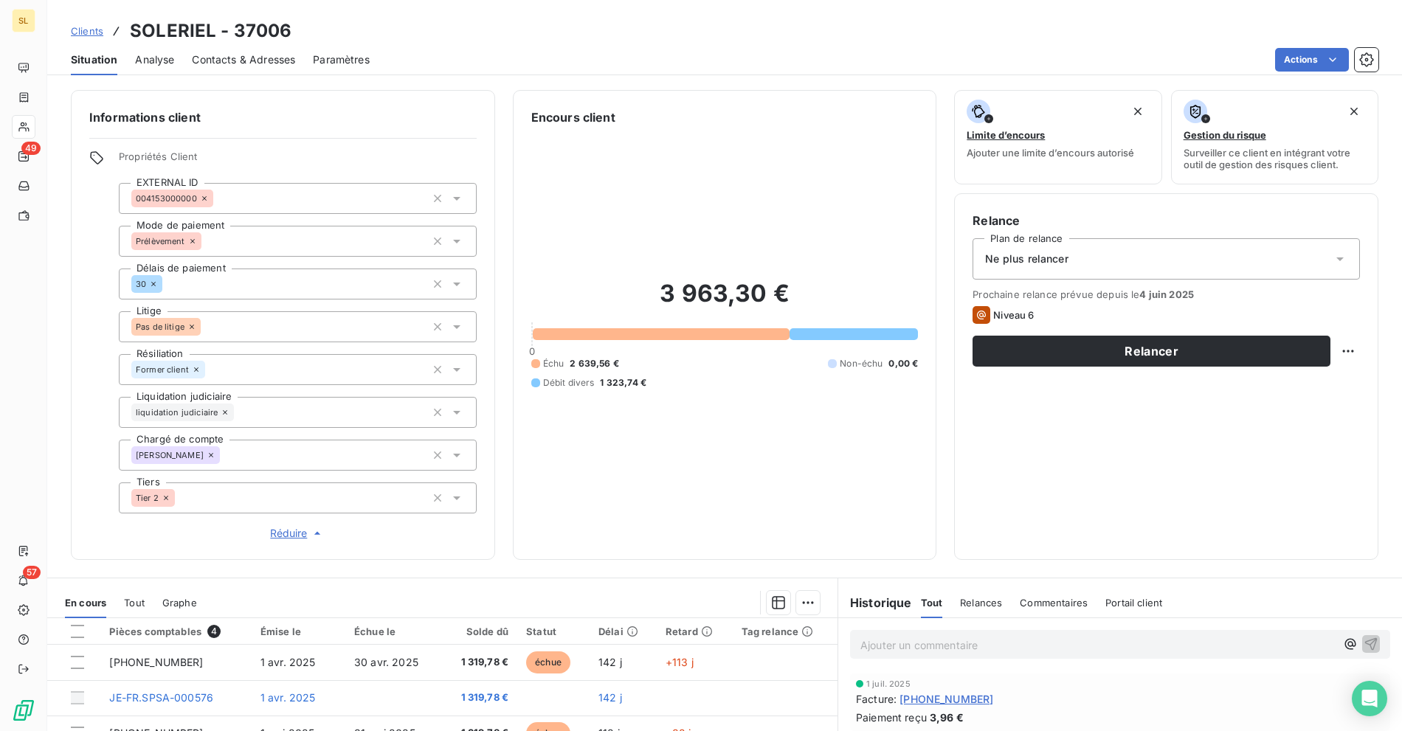
scroll to position [165, 0]
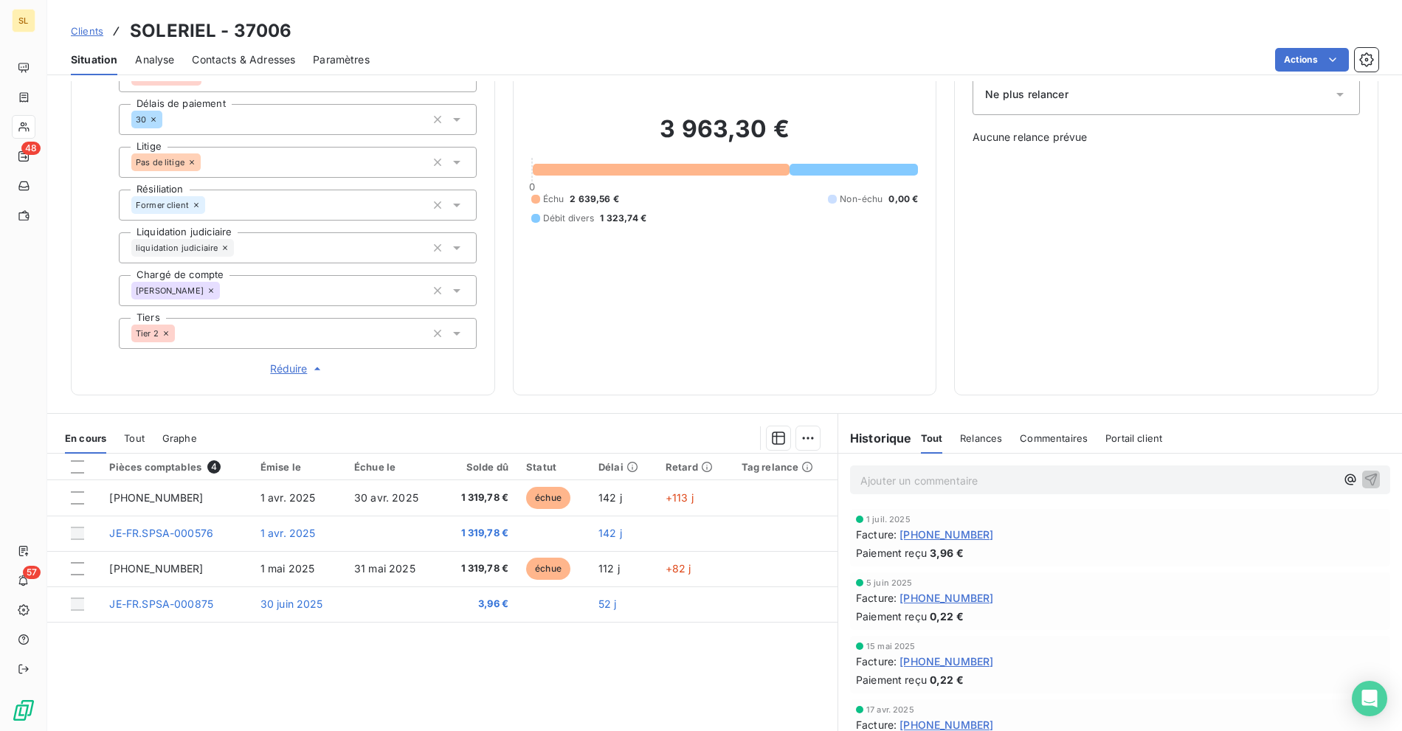
click at [91, 31] on span "Clients" at bounding box center [87, 31] width 32 height 12
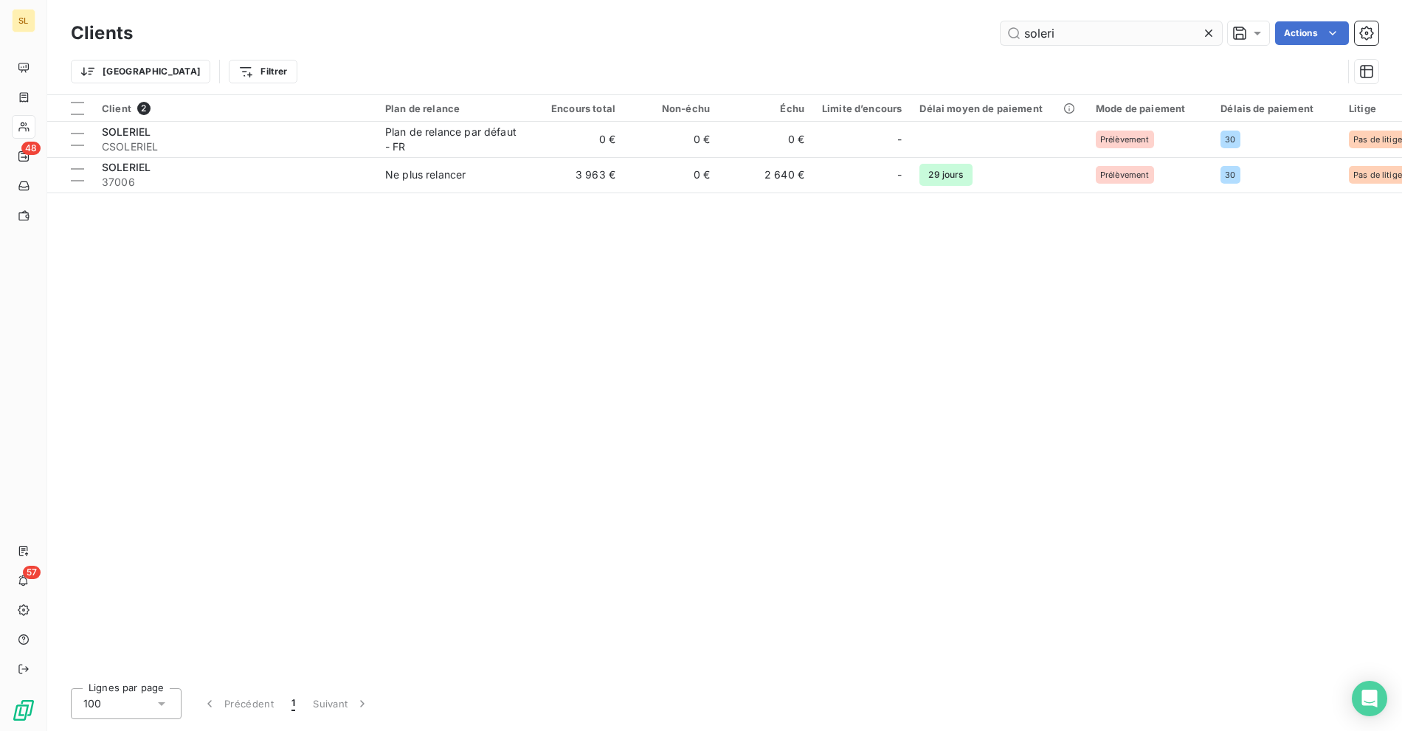
click at [1060, 32] on input "soleri" at bounding box center [1111, 33] width 221 height 24
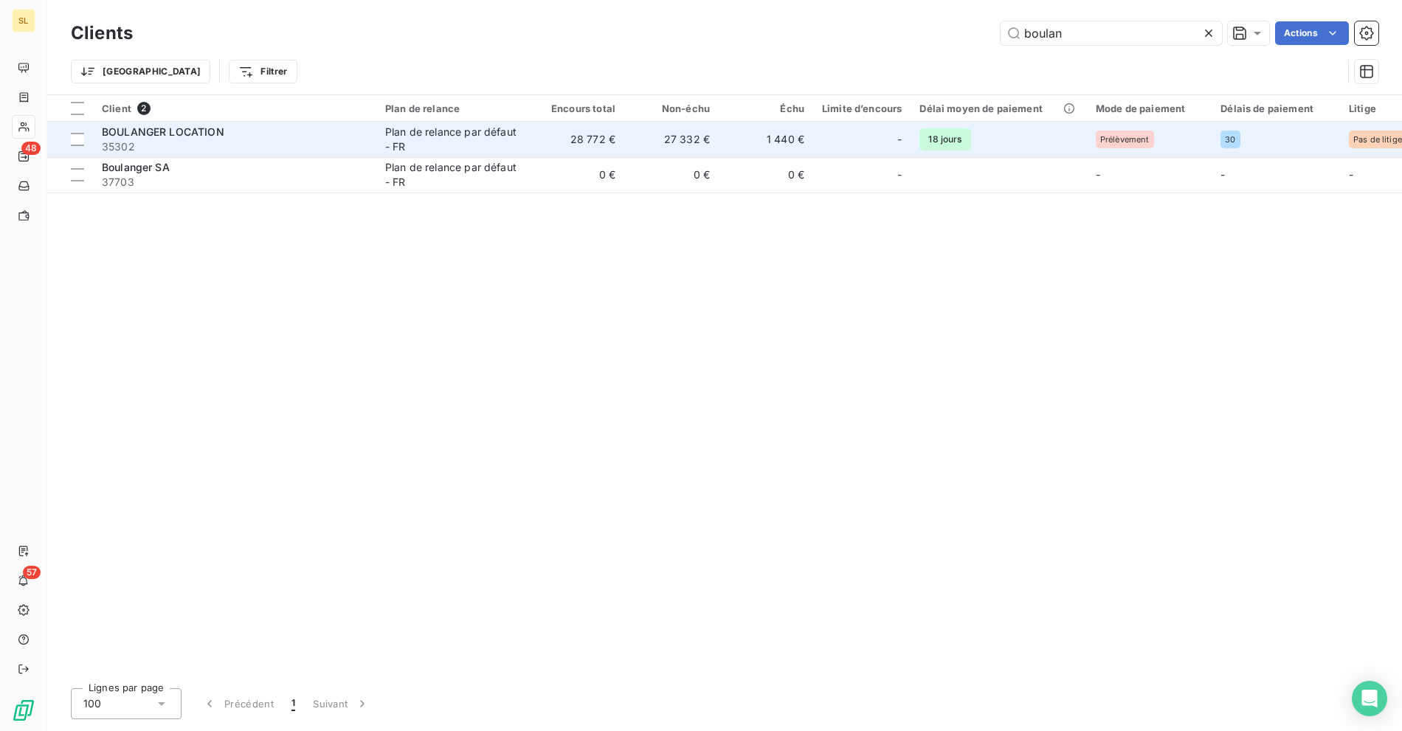
type input "boulan"
click at [263, 138] on div "BOULANGER LOCATION" at bounding box center [235, 132] width 266 height 15
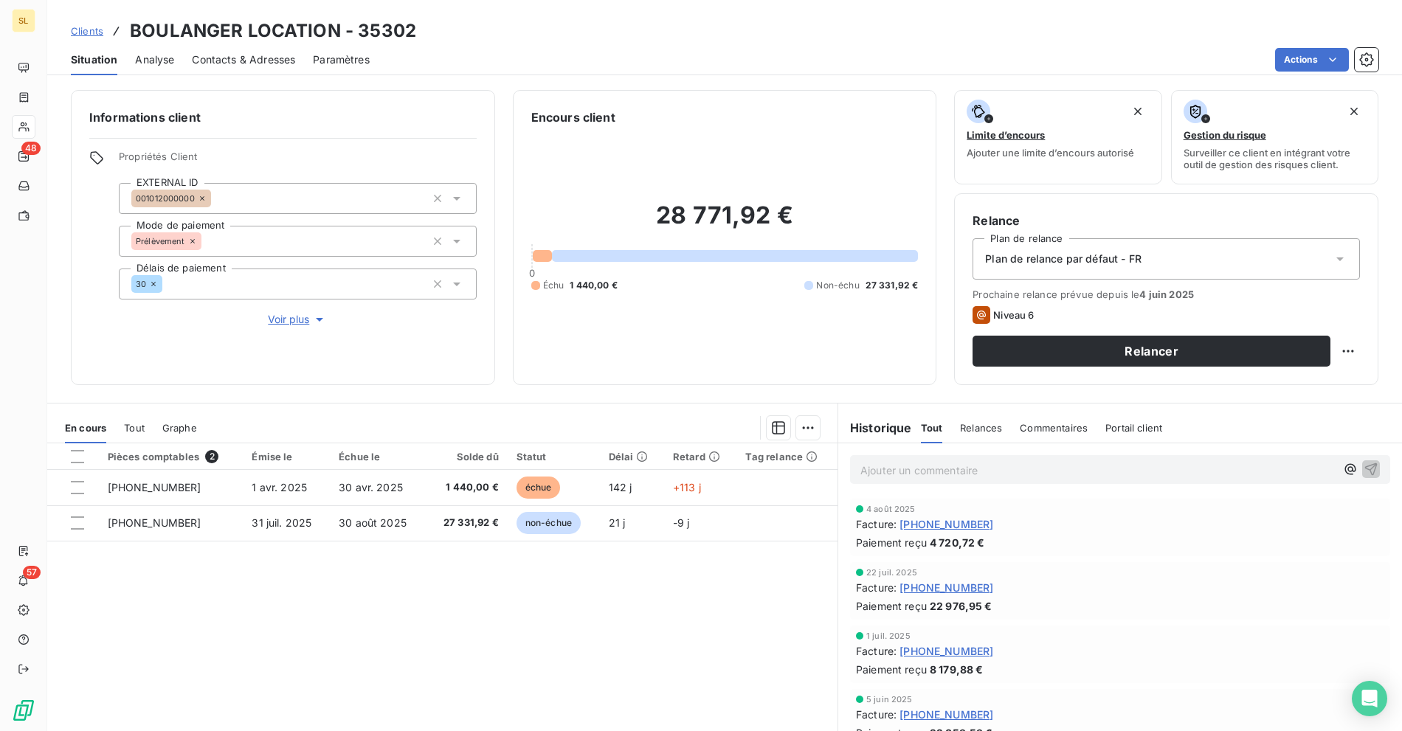
click at [555, 31] on div "Clients BOULANGER LOCATION - 35302" at bounding box center [724, 31] width 1355 height 27
